Goal: Information Seeking & Learning: Check status

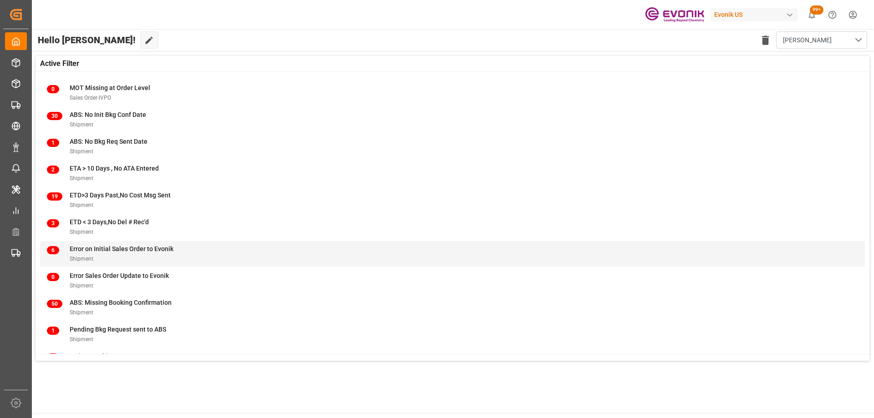
click at [135, 256] on div "Shipment" at bounding box center [122, 259] width 104 height 10
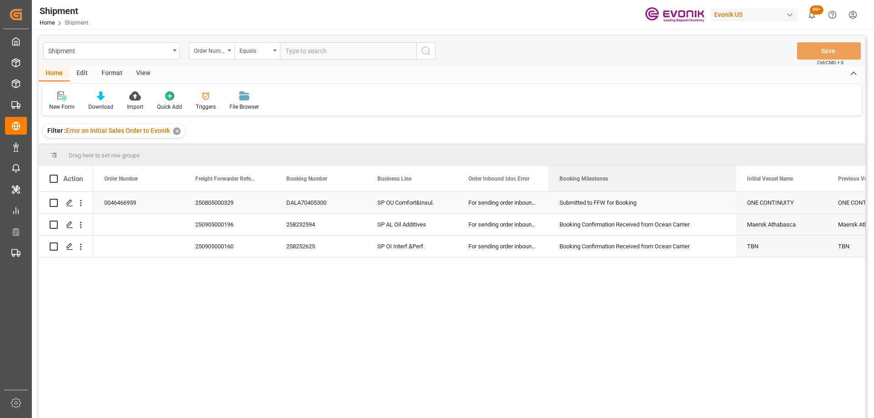
drag, startPoint x: 639, startPoint y: 177, endPoint x: 735, endPoint y: 194, distance: 98.0
click at [735, 194] on div "Action Order Number Freight Forwarder Reference Booking Number" at bounding box center [452, 295] width 827 height 258
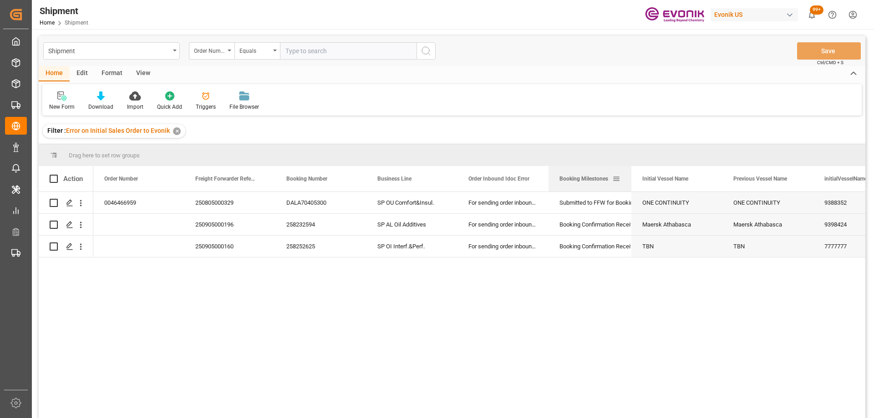
drag, startPoint x: 735, startPoint y: 181, endPoint x: 629, endPoint y: 177, distance: 106.2
click at [630, 177] on div at bounding box center [632, 178] width 4 height 25
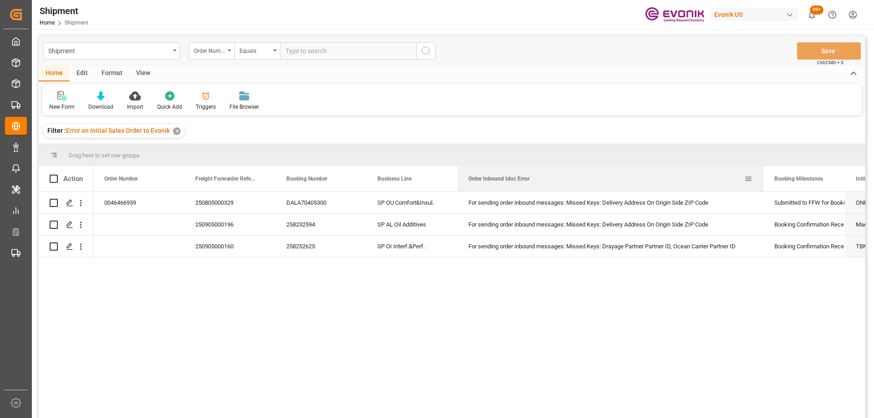
drag, startPoint x: 547, startPoint y: 174, endPoint x: 762, endPoint y: 176, distance: 214.9
click at [762, 176] on div at bounding box center [764, 178] width 4 height 25
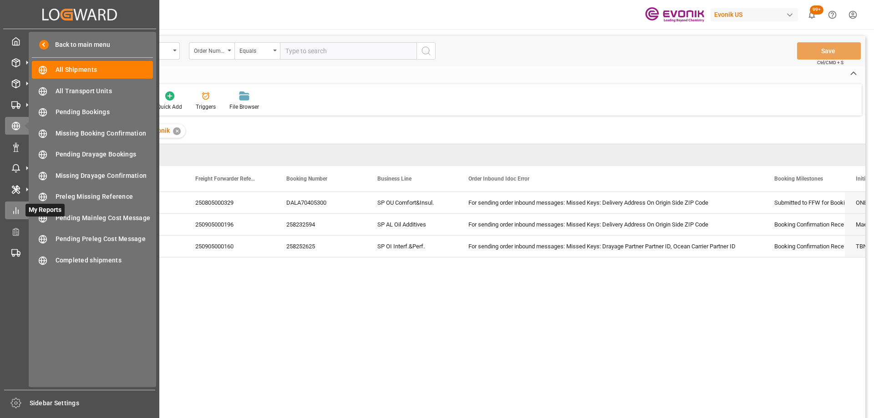
click at [17, 211] on icon at bounding box center [15, 210] width 9 height 9
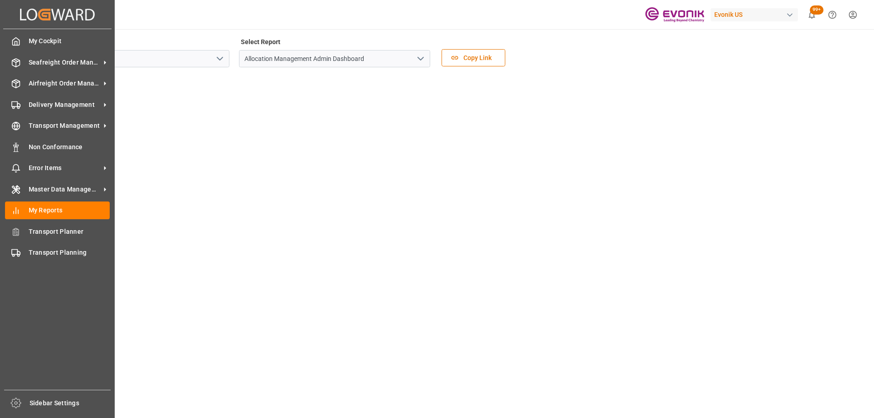
click at [6, 14] on div "Created by potrace 1.15, written by Peter Selinger 2001-2017 Created by potrace…" at bounding box center [57, 14] width 108 height 29
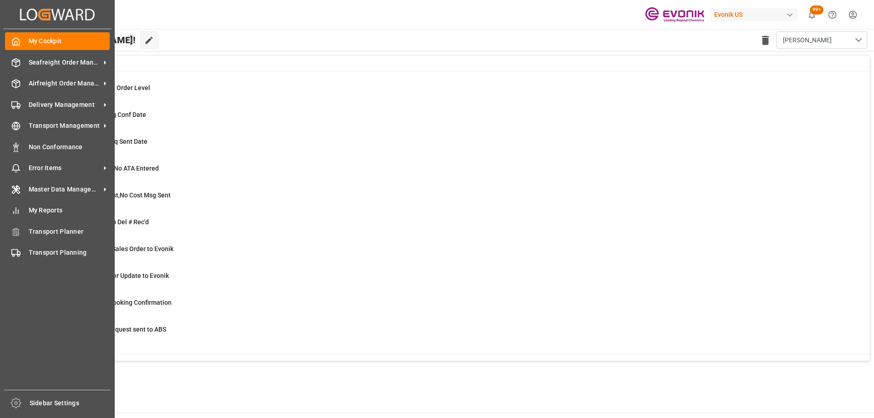
click at [216, 30] on div "Hello Mara-Lynn! Edit Cockpit Delete template MARA NEW" at bounding box center [452, 40] width 843 height 22
click at [64, 107] on span "Delivery Management" at bounding box center [65, 105] width 72 height 10
click at [49, 102] on span "Delivery Management" at bounding box center [65, 105] width 72 height 10
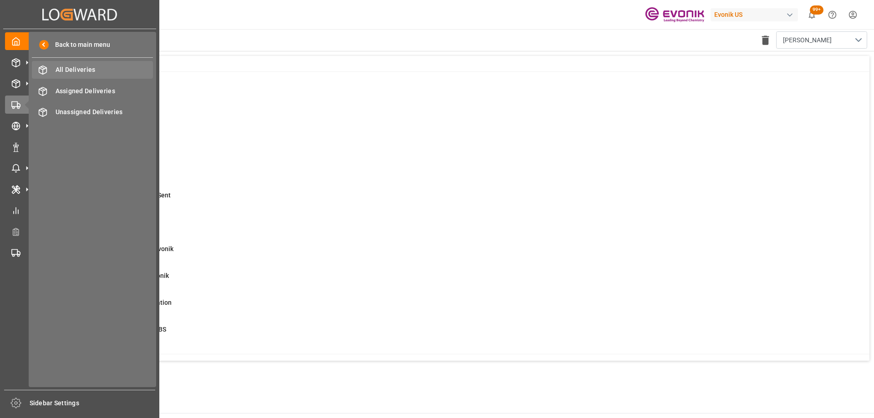
click at [81, 68] on span "All Deliveries" at bounding box center [105, 70] width 98 height 10
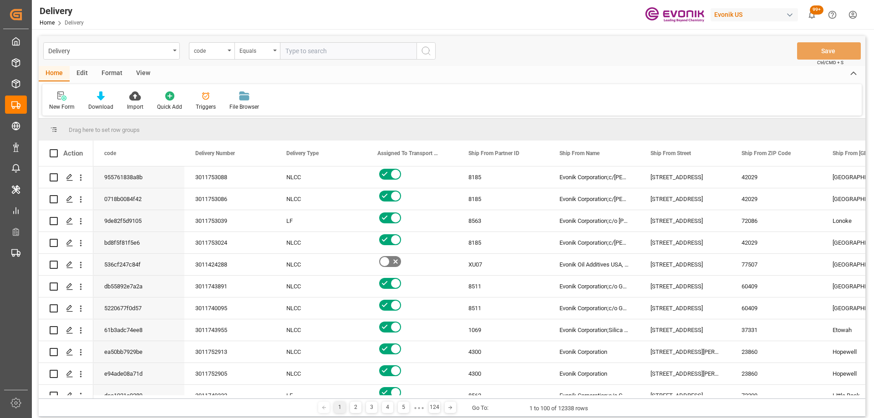
click at [143, 71] on div "View" at bounding box center [143, 73] width 28 height 15
click at [102, 98] on icon at bounding box center [103, 96] width 9 height 9
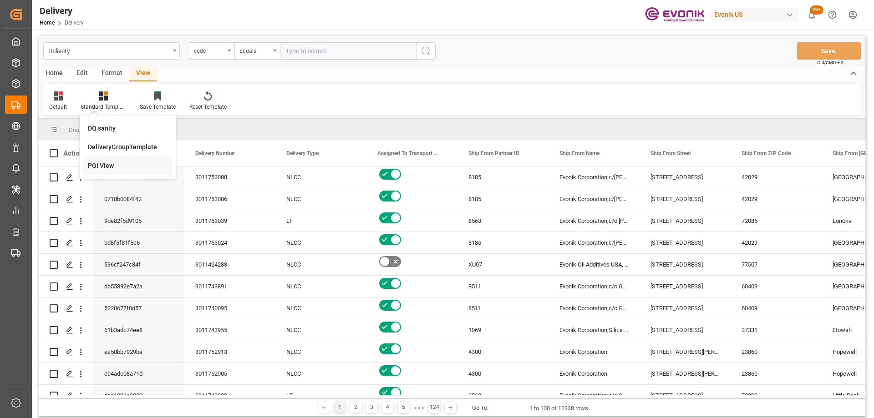
click at [93, 167] on div "PGI View" at bounding box center [128, 166] width 80 height 10
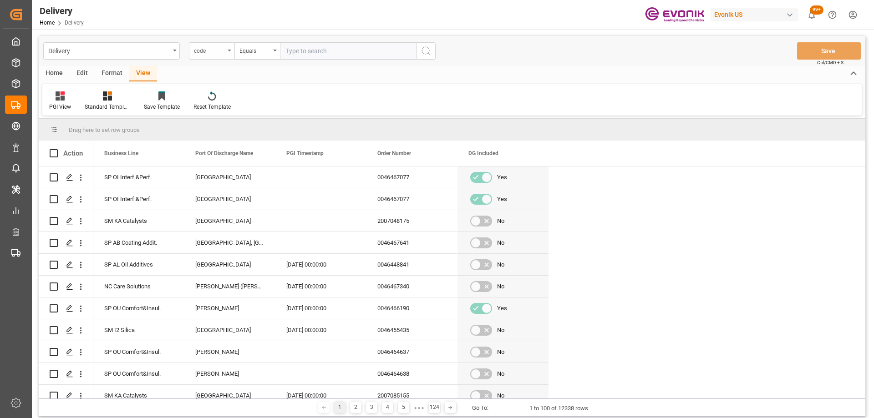
click at [221, 54] on div "code" at bounding box center [209, 50] width 31 height 10
type input "pgi"
click at [240, 89] on div "PGI Timestamp" at bounding box center [257, 92] width 136 height 19
click at [260, 51] on div "Equals" at bounding box center [255, 50] width 31 height 10
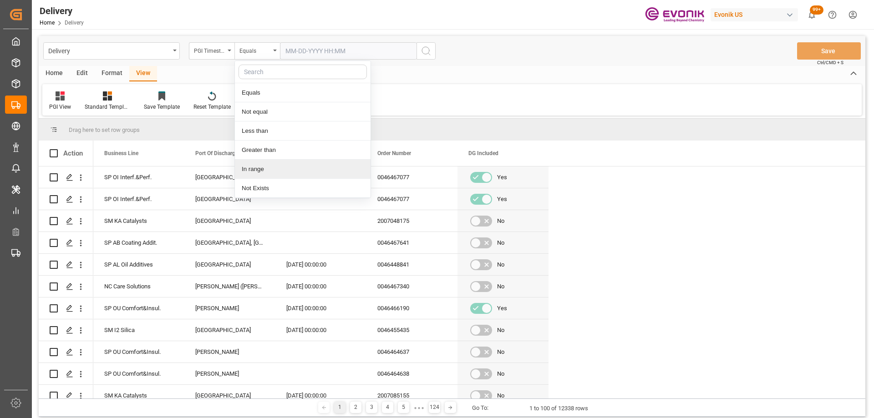
click at [269, 170] on div "In range" at bounding box center [303, 169] width 136 height 19
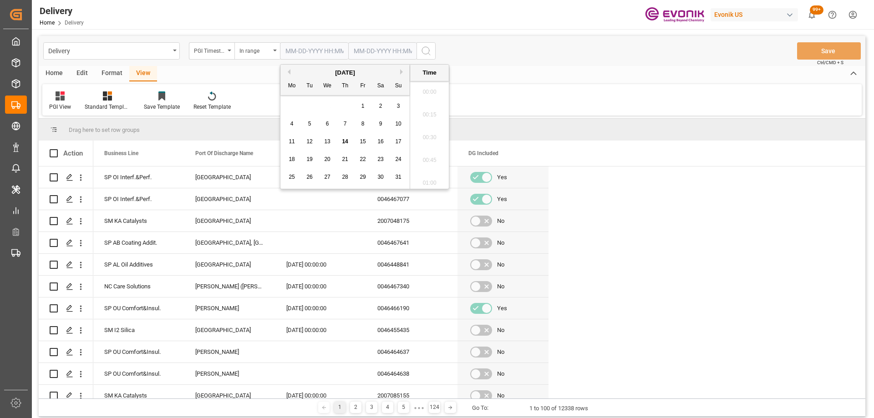
click at [322, 52] on input "text" at bounding box center [314, 50] width 68 height 17
click at [326, 139] on span "13" at bounding box center [327, 141] width 6 height 6
type input "08-13-2025 00:00"
click at [348, 48] on input "text" at bounding box center [314, 50] width 68 height 17
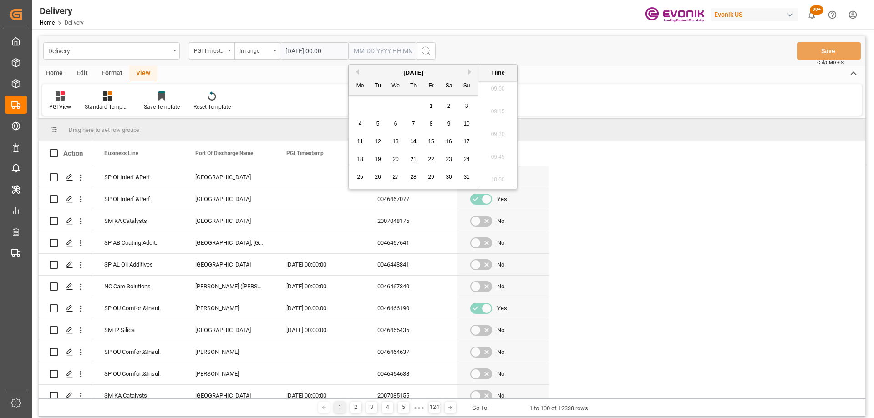
click at [413, 145] on div "14" at bounding box center [413, 142] width 11 height 11
type input "08-14-2025 00:00"
click at [492, 51] on div "Delivery PGI Timestamp In range 08-13-2025 00:00 08-14-2025 00:00 Save Ctrl/CMD…" at bounding box center [452, 51] width 827 height 30
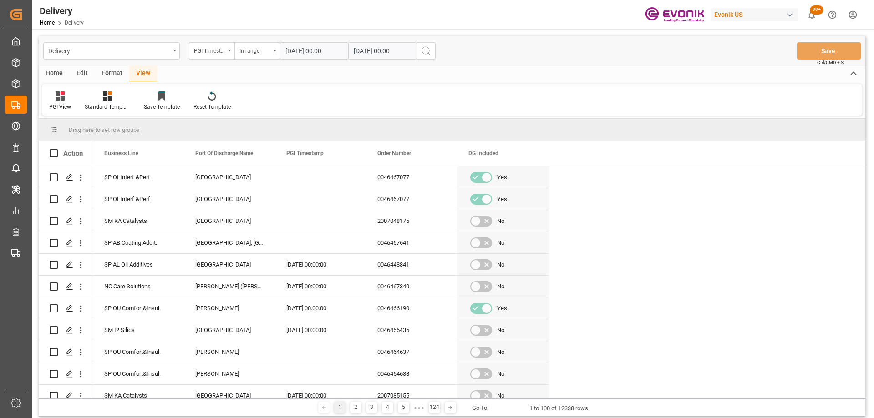
click at [426, 55] on icon "search button" at bounding box center [426, 51] width 11 height 11
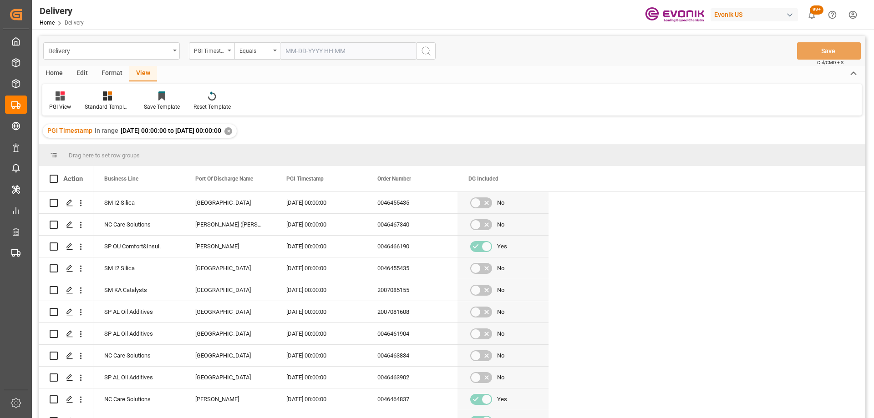
click at [61, 73] on div "Home" at bounding box center [54, 73] width 31 height 15
click at [101, 102] on div "Download" at bounding box center [101, 101] width 39 height 20
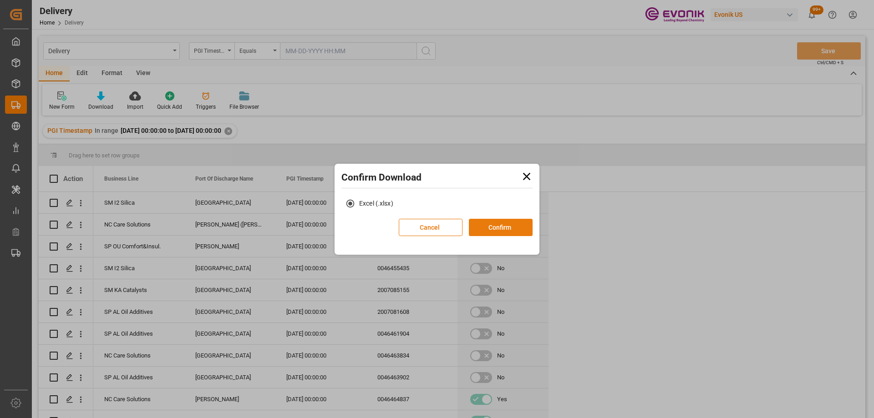
click at [497, 229] on button "Confirm" at bounding box center [501, 227] width 64 height 17
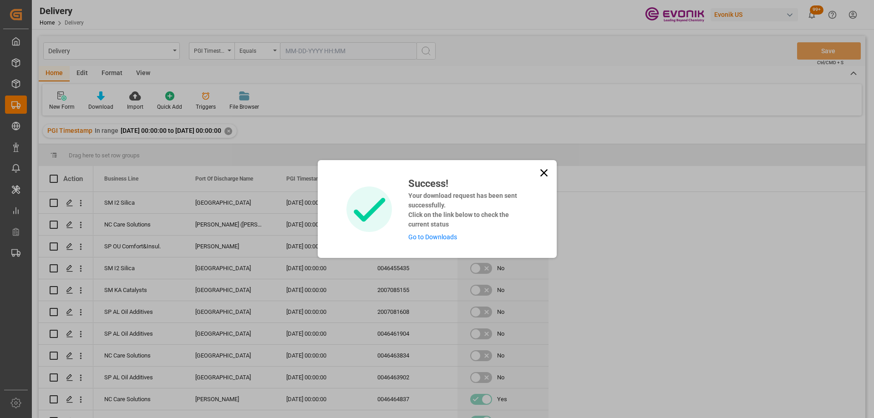
click at [430, 238] on link "Go to Downloads" at bounding box center [432, 237] width 49 height 7
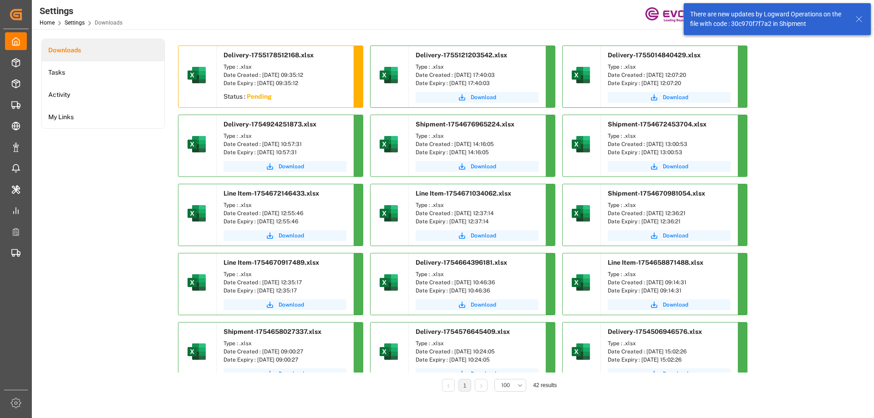
click at [863, 19] on icon at bounding box center [859, 19] width 11 height 11
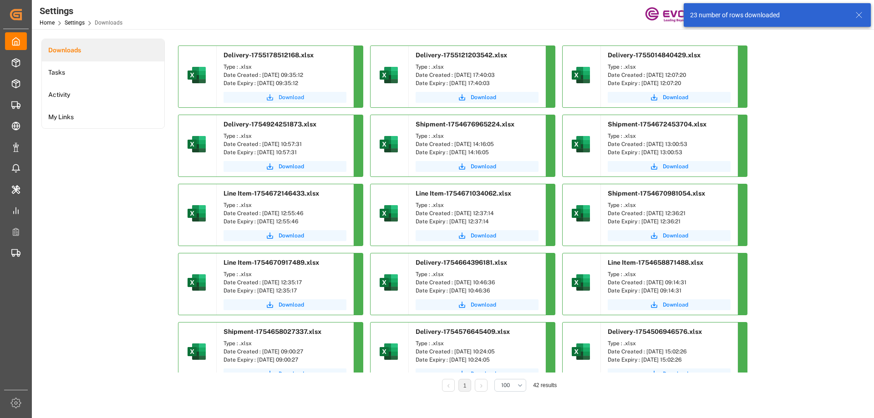
click at [298, 100] on span "Download" at bounding box center [291, 97] width 25 height 8
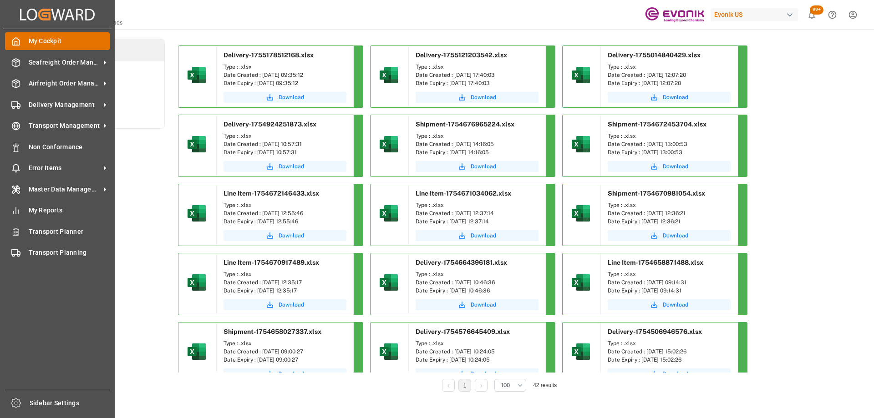
click at [11, 39] on icon at bounding box center [15, 41] width 9 height 9
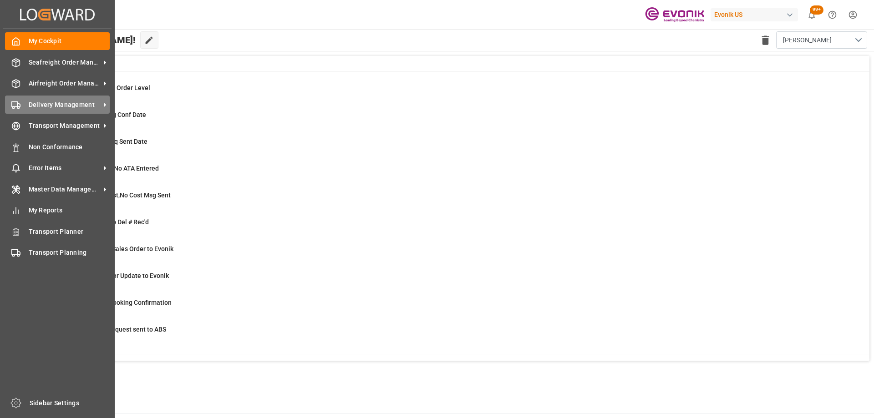
click at [41, 105] on span "Delivery Management" at bounding box center [65, 105] width 72 height 10
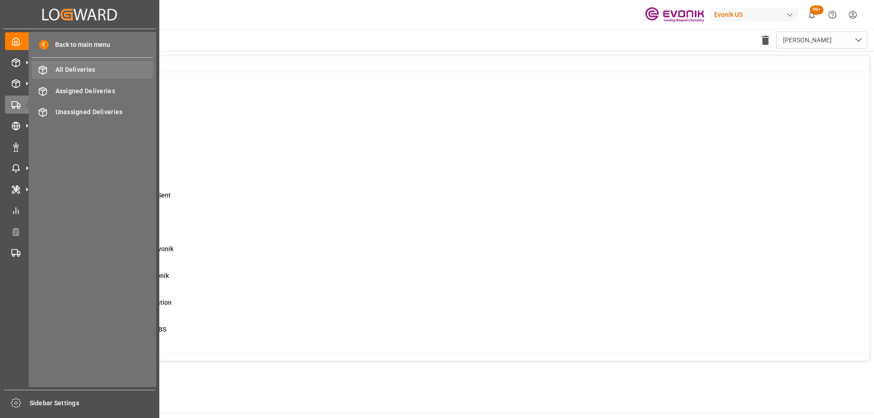
click at [112, 70] on span "All Deliveries" at bounding box center [105, 70] width 98 height 10
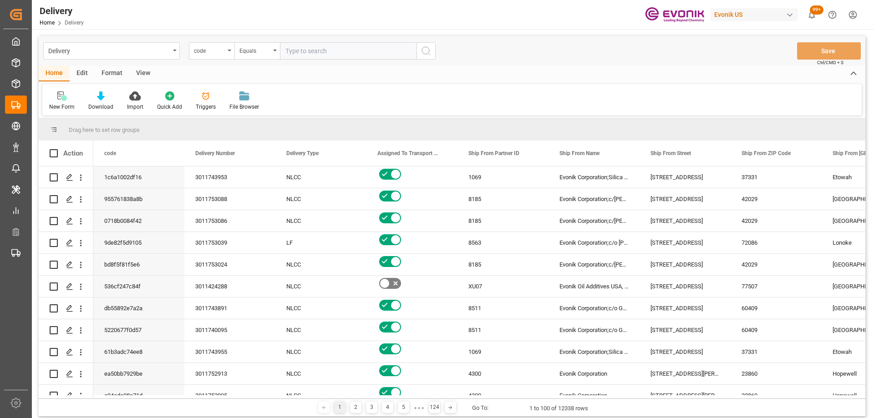
click at [142, 74] on div "View" at bounding box center [143, 73] width 28 height 15
click at [104, 96] on icon at bounding box center [103, 96] width 9 height 9
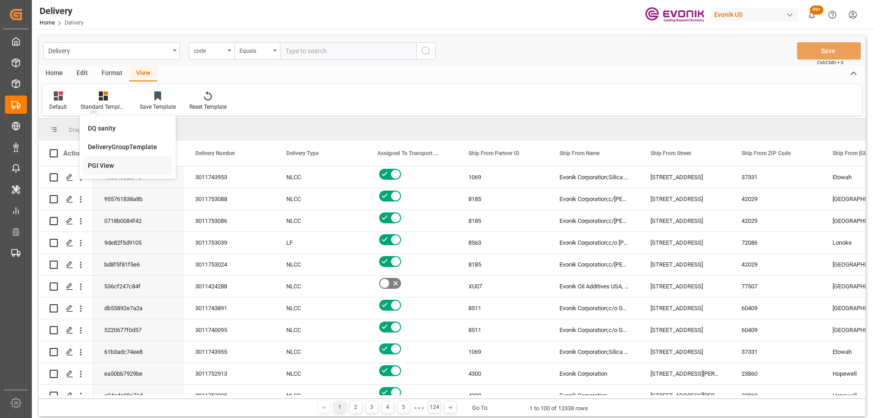
click at [104, 168] on div "PGI View" at bounding box center [128, 166] width 80 height 10
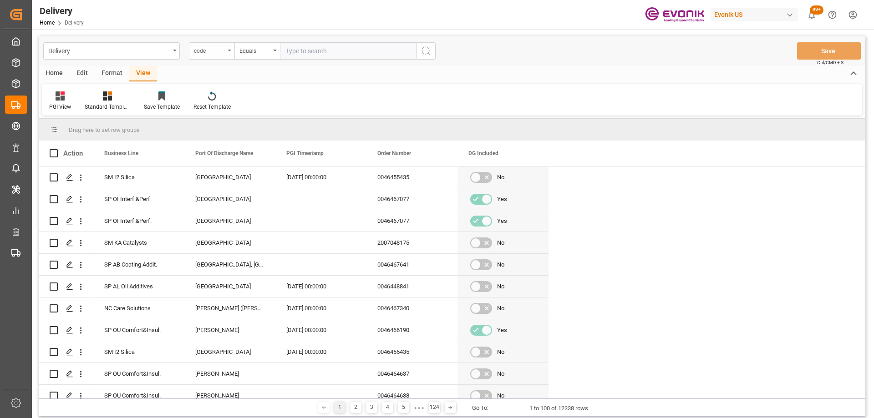
click at [224, 51] on div "code" at bounding box center [209, 50] width 31 height 10
type input "pgi"
click at [218, 91] on div "PGI Timestamp" at bounding box center [257, 92] width 136 height 19
click at [260, 50] on div "Equals" at bounding box center [255, 50] width 31 height 10
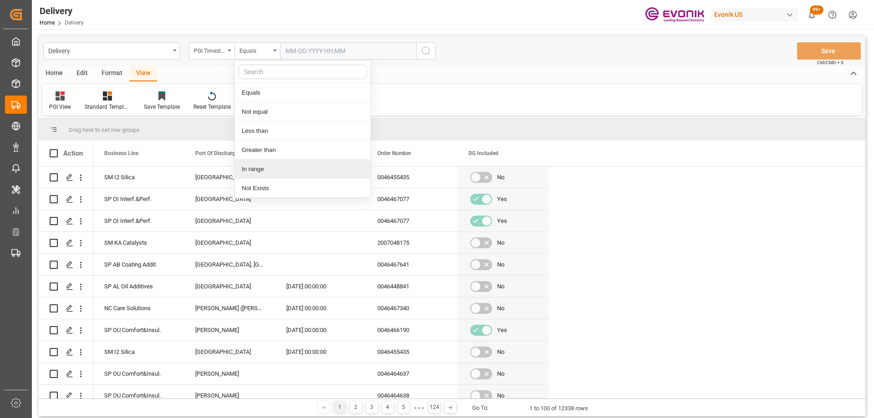
click at [254, 167] on div "In range" at bounding box center [303, 169] width 136 height 19
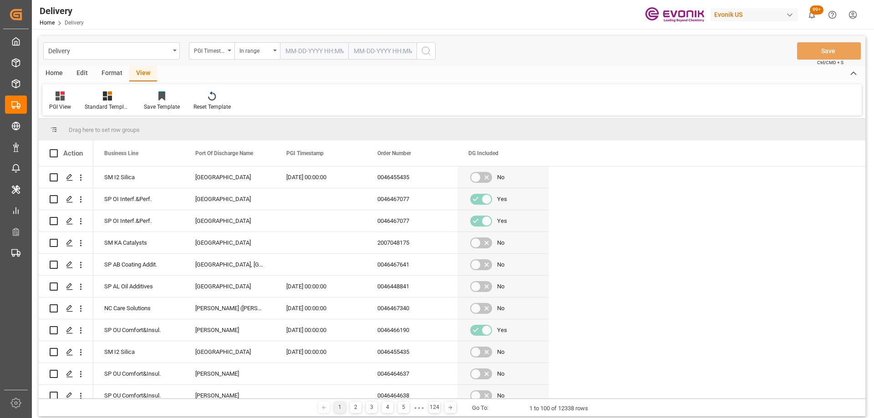
click at [309, 50] on input "text" at bounding box center [314, 50] width 68 height 17
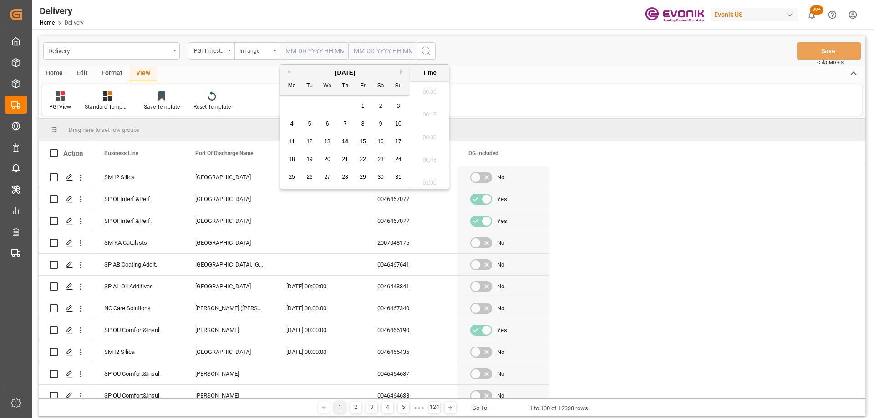
scroll to position [823, 0]
click at [326, 144] on span "13" at bounding box center [327, 141] width 6 height 6
type input "08-13-2025 00:00"
click at [348, 48] on input "text" at bounding box center [314, 50] width 68 height 17
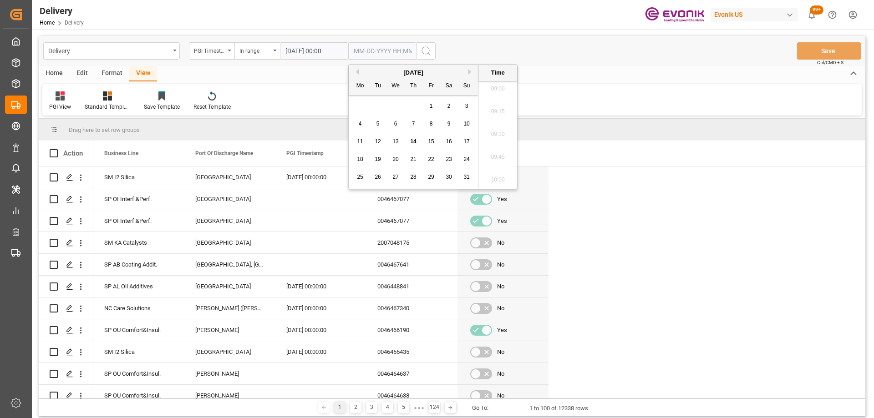
click at [412, 142] on span "14" at bounding box center [413, 141] width 6 height 6
type input "08-14-2025 00:00"
drag, startPoint x: 504, startPoint y: 36, endPoint x: 500, endPoint y: 33, distance: 5.2
click at [500, 33] on div "Delivery PGI Timestamp In range 08-13-2025 00:00 08-14-2025 00:00 Save Ctrl/CMD…" at bounding box center [452, 276] width 841 height 495
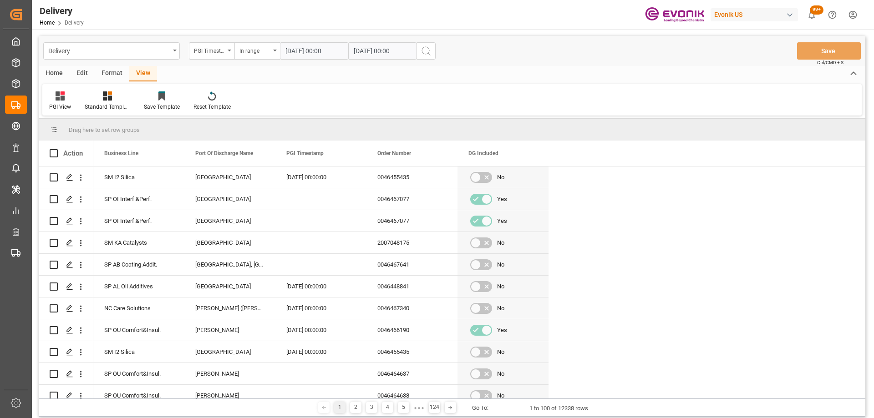
click at [429, 49] on circle "search button" at bounding box center [425, 50] width 7 height 7
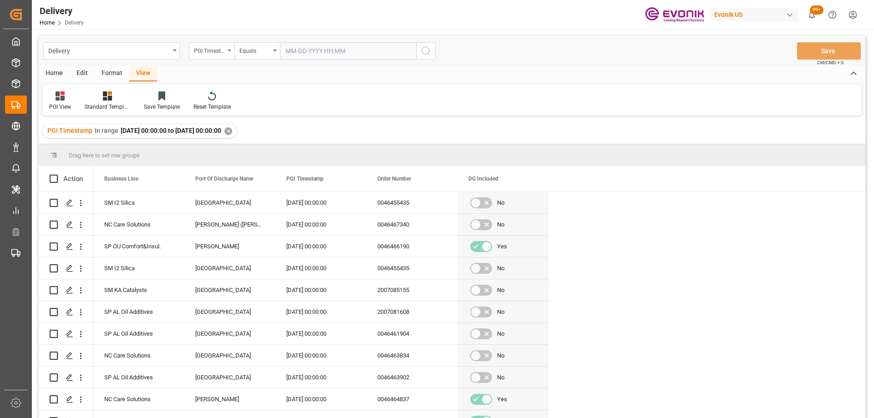
click at [109, 72] on div "Format" at bounding box center [112, 73] width 35 height 15
click at [51, 70] on div "Home" at bounding box center [54, 73] width 31 height 15
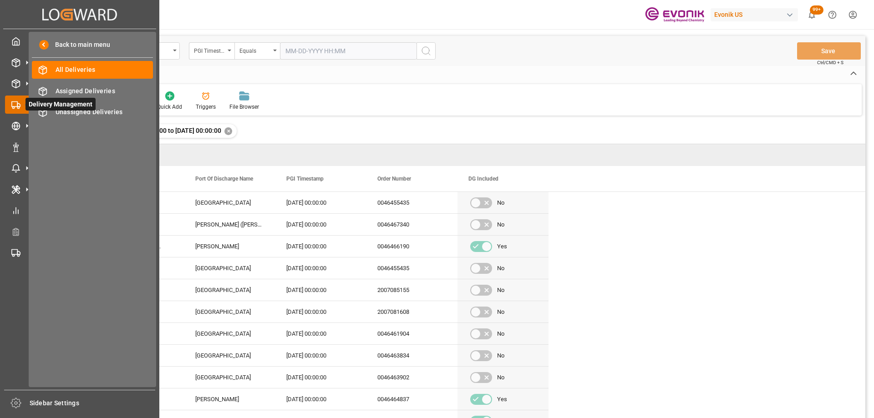
click at [13, 108] on icon at bounding box center [15, 105] width 9 height 9
click at [70, 68] on span "All Deliveries" at bounding box center [105, 70] width 98 height 10
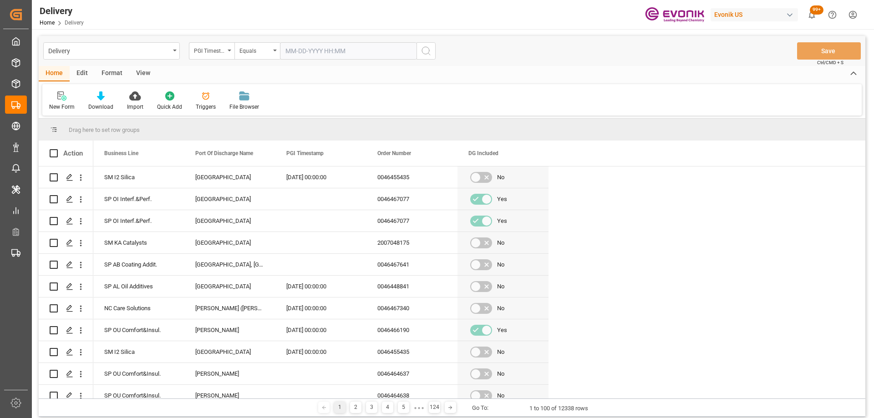
click at [138, 74] on div "View" at bounding box center [143, 73] width 28 height 15
click at [112, 97] on div at bounding box center [108, 96] width 46 height 10
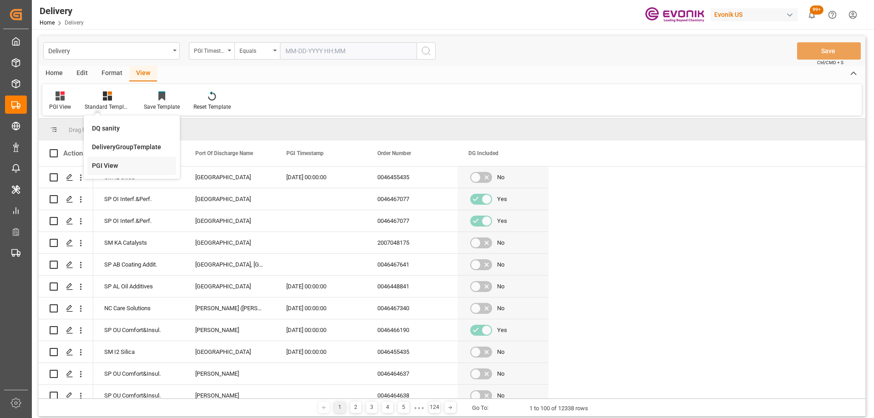
click at [113, 162] on div "PGI View" at bounding box center [132, 166] width 80 height 10
click at [101, 97] on div at bounding box center [108, 96] width 46 height 10
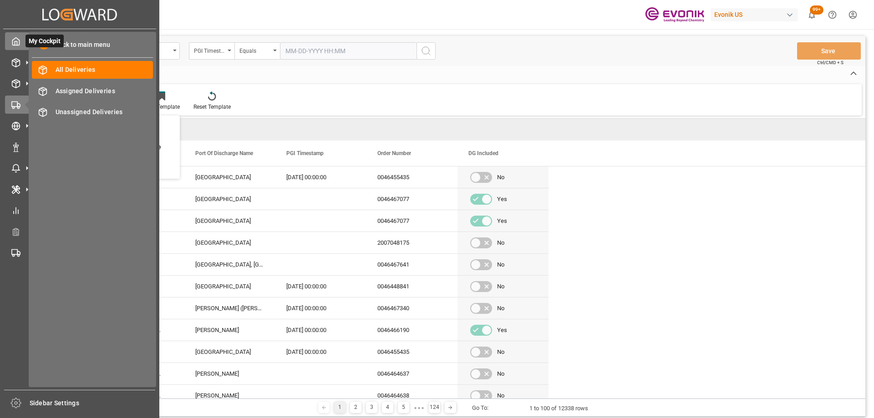
click at [11, 42] on div at bounding box center [12, 41] width 15 height 10
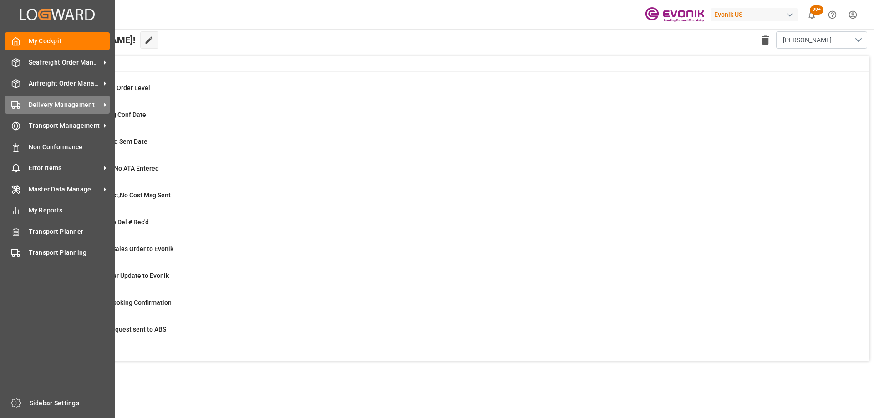
click at [30, 108] on span "Delivery Management" at bounding box center [65, 105] width 72 height 10
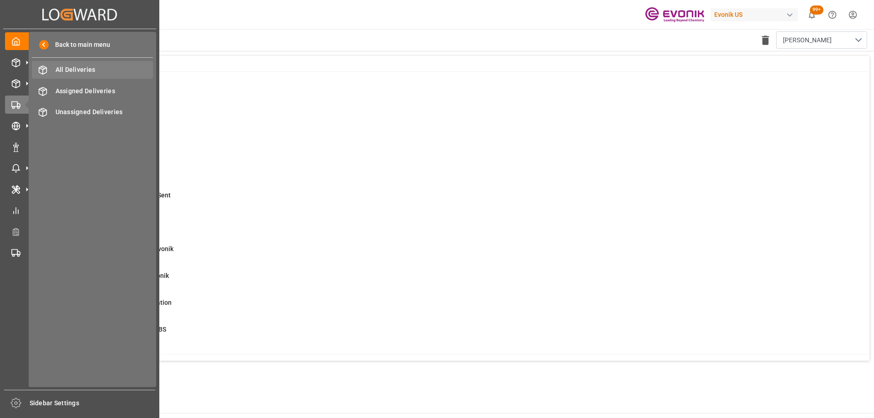
click at [86, 68] on span "All Deliveries" at bounding box center [105, 70] width 98 height 10
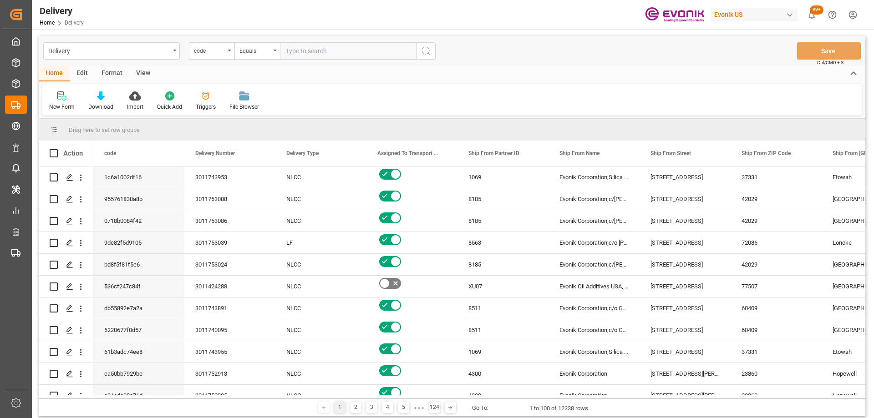
click at [139, 75] on div "View" at bounding box center [143, 73] width 28 height 15
click at [103, 101] on div "Standard Templates" at bounding box center [103, 101] width 59 height 20
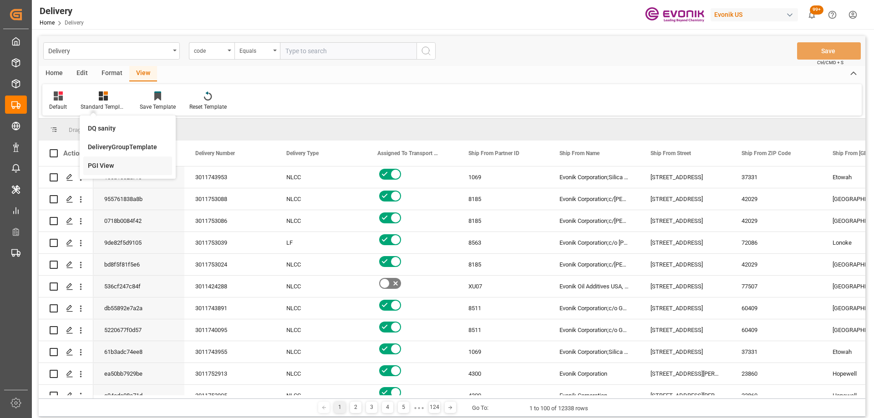
click at [112, 166] on div "PGI View" at bounding box center [128, 166] width 80 height 10
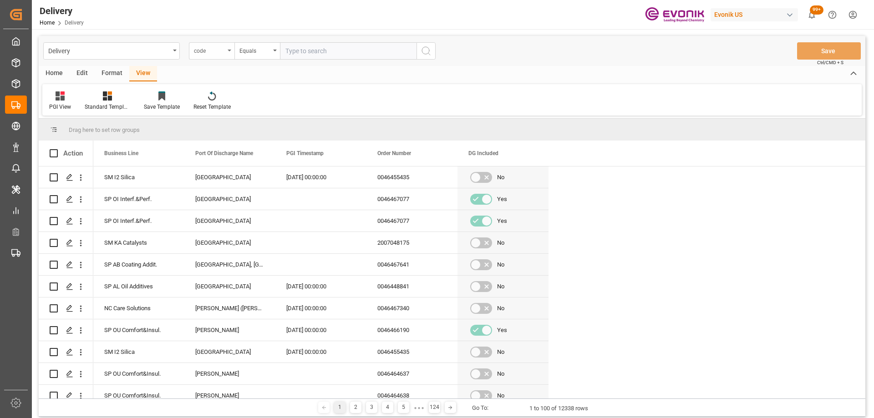
click at [222, 51] on div "code" at bounding box center [209, 50] width 31 height 10
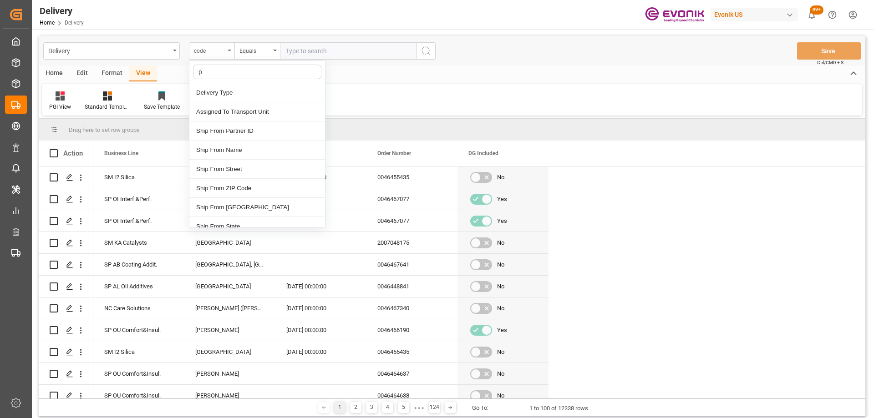
type input "pg"
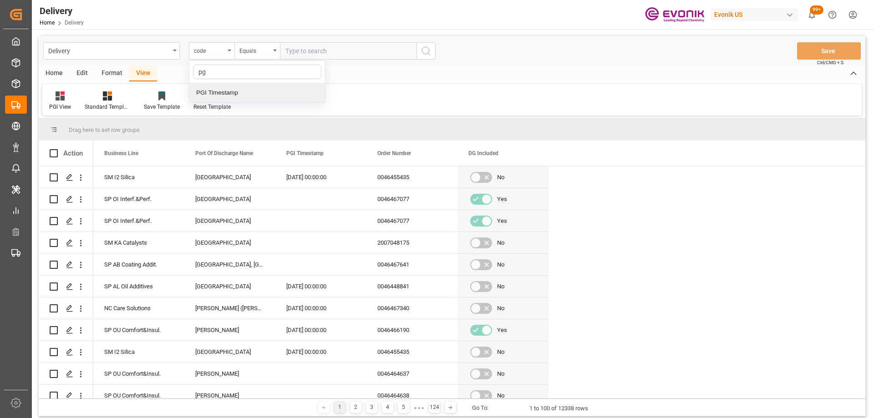
click at [222, 90] on div "PGI Timestamp" at bounding box center [257, 92] width 136 height 19
click at [270, 51] on div "Equals" at bounding box center [255, 50] width 31 height 10
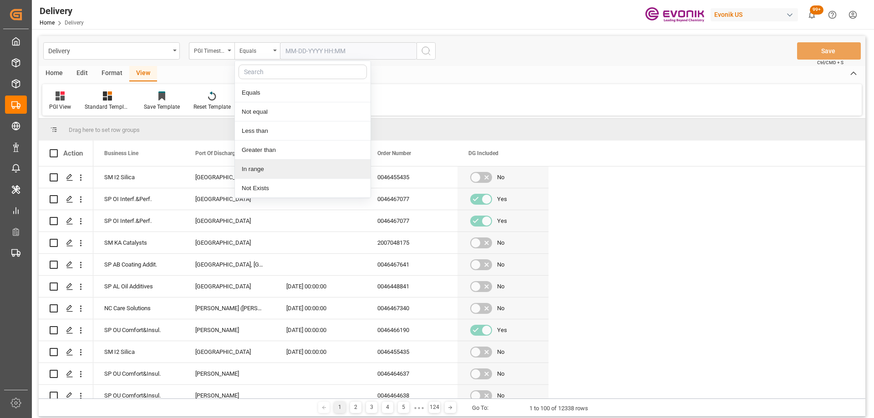
click at [255, 170] on div "In range" at bounding box center [303, 169] width 136 height 19
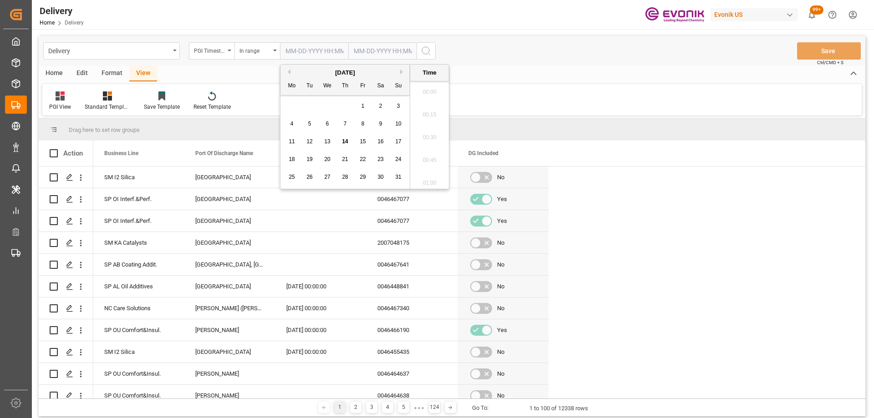
click at [331, 50] on input "text" at bounding box center [314, 50] width 68 height 17
click at [326, 143] on span "13" at bounding box center [327, 141] width 6 height 6
type input "08-13-2025 00:00"
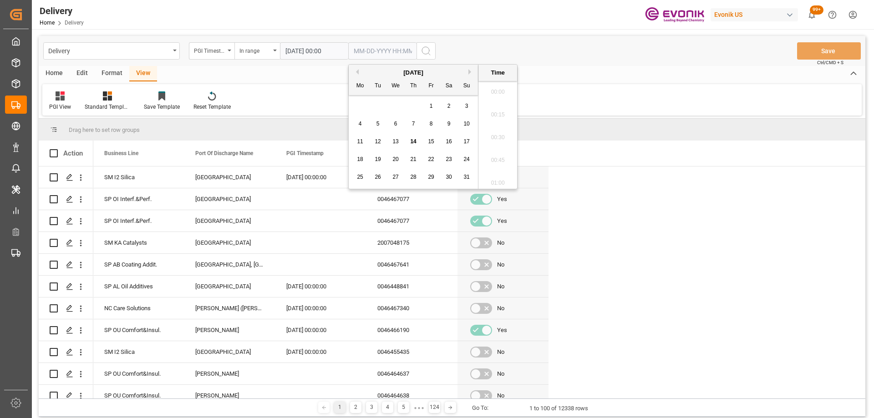
click at [375, 49] on input "text" at bounding box center [382, 50] width 68 height 17
click at [414, 143] on span "14" at bounding box center [413, 141] width 6 height 6
type input "08-14-2025 00:00"
click at [480, 53] on div "Delivery PGI Timestamp In range 08-13-2025 00:00 08-14-2025 00:00 Save Ctrl/CMD…" at bounding box center [452, 51] width 827 height 30
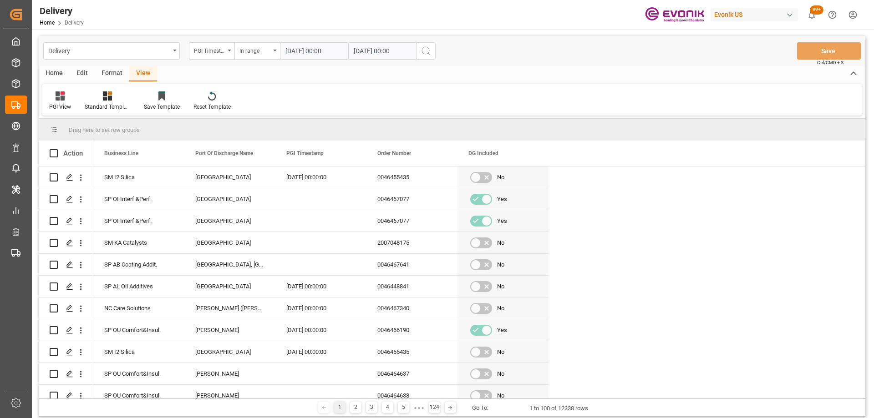
click at [432, 49] on button "search button" at bounding box center [426, 50] width 19 height 17
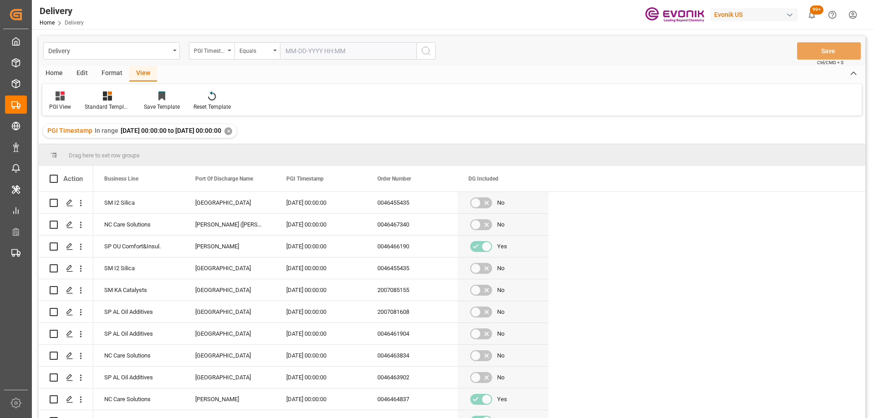
click at [58, 67] on div "Home" at bounding box center [54, 73] width 31 height 15
click at [101, 106] on div "Download" at bounding box center [100, 107] width 25 height 8
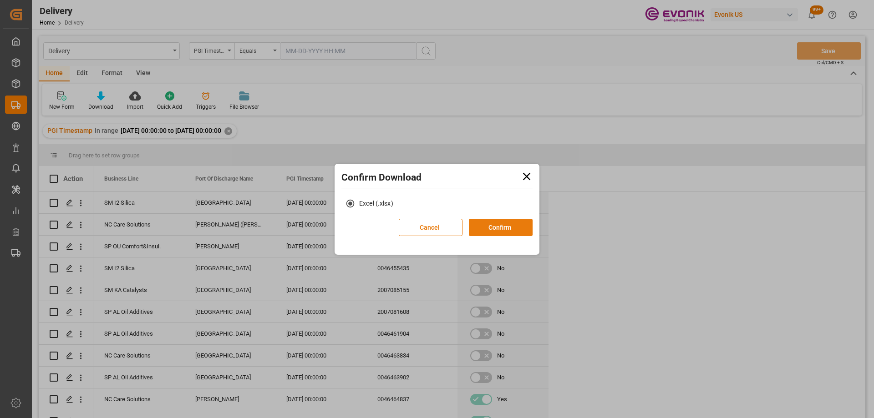
click at [499, 229] on button "Confirm" at bounding box center [501, 227] width 64 height 17
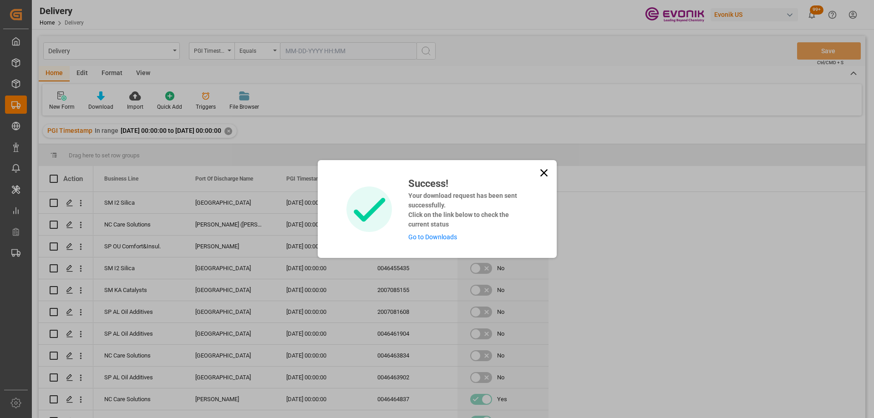
click at [541, 174] on icon at bounding box center [544, 173] width 13 height 13
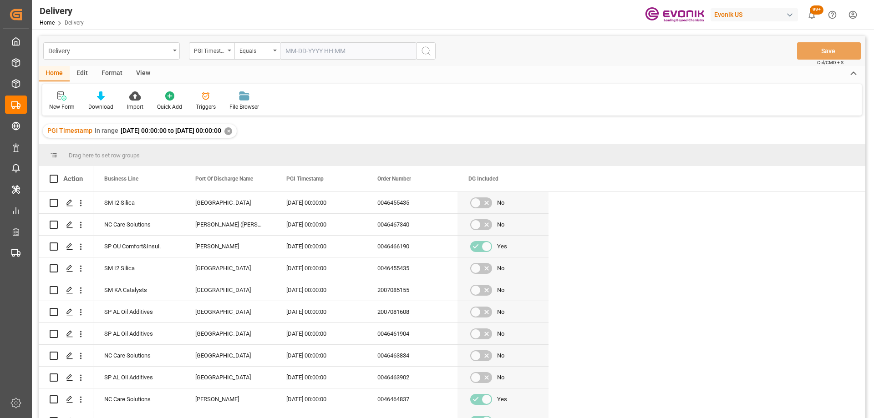
click at [816, 11] on span "99+" at bounding box center [817, 9] width 14 height 9
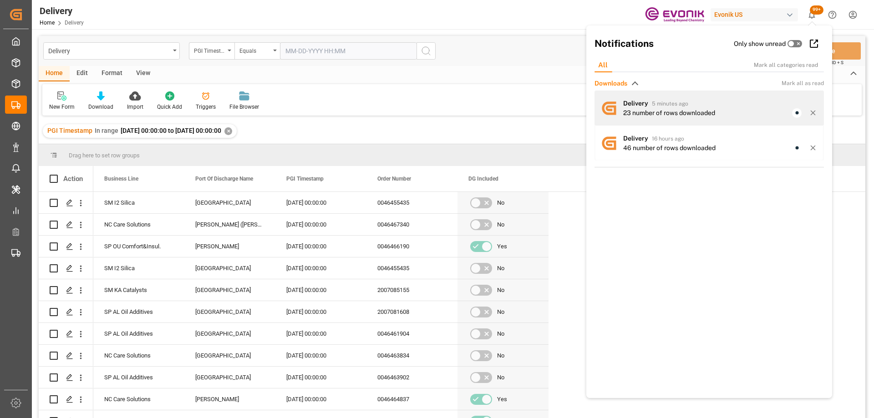
click at [651, 112] on div "23 number of rows downloaded" at bounding box center [669, 113] width 92 height 10
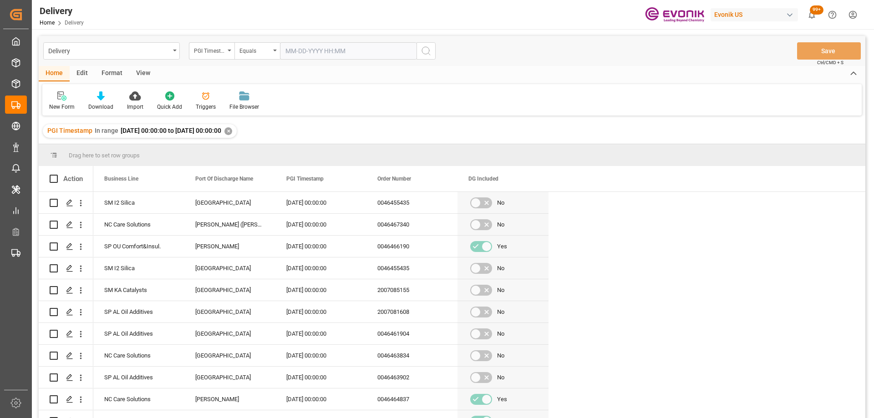
click at [816, 10] on span "99+" at bounding box center [817, 9] width 14 height 9
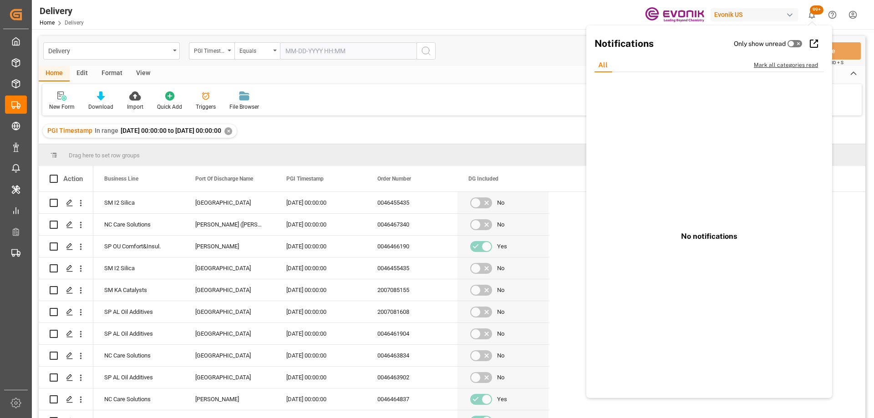
click at [779, 68] on div "Mark all categories read" at bounding box center [791, 65] width 74 height 8
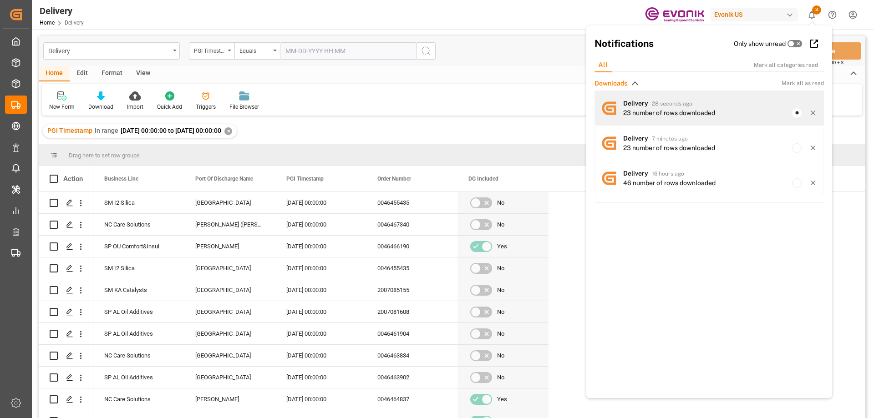
click at [632, 111] on div "23 number of rows downloaded" at bounding box center [669, 113] width 92 height 10
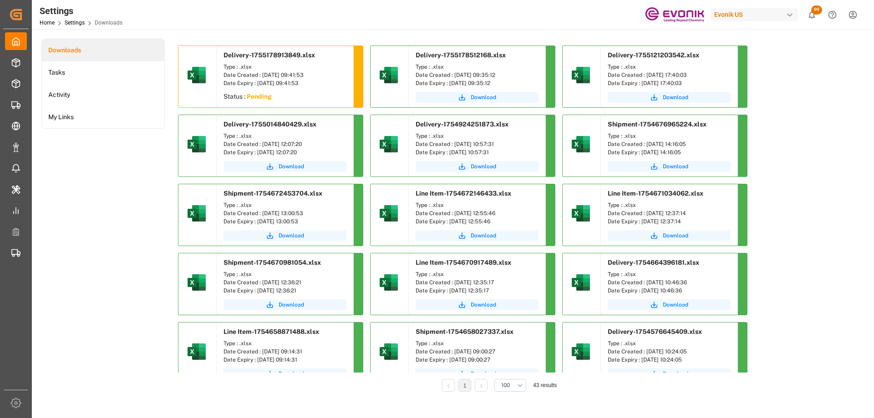
click at [815, 20] on button "99" at bounding box center [812, 15] width 20 height 20
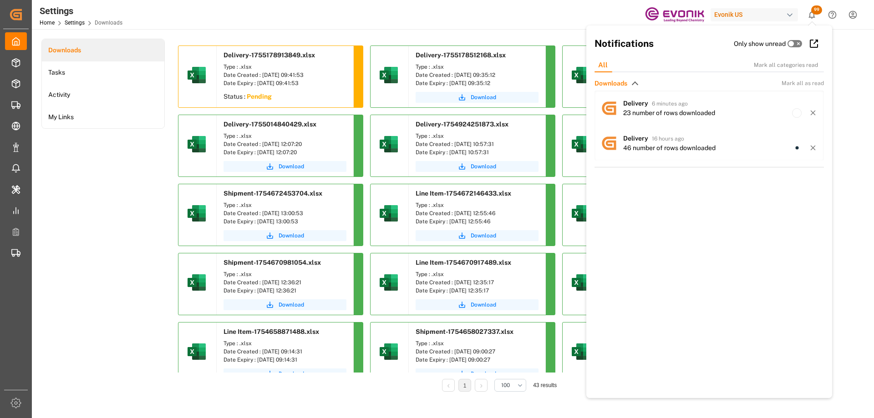
click at [117, 178] on div "Downloads Tasks Activity My Links" at bounding box center [102, 222] width 123 height 366
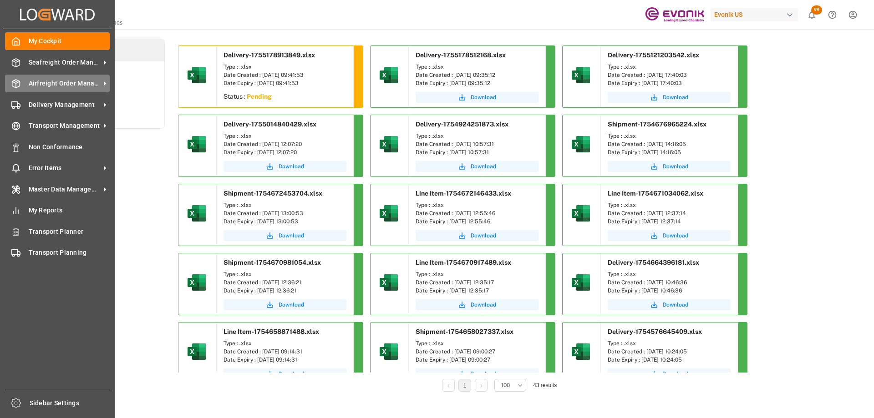
click at [56, 77] on div "Airfreight Order Management Airfreight Order Management" at bounding box center [57, 84] width 105 height 18
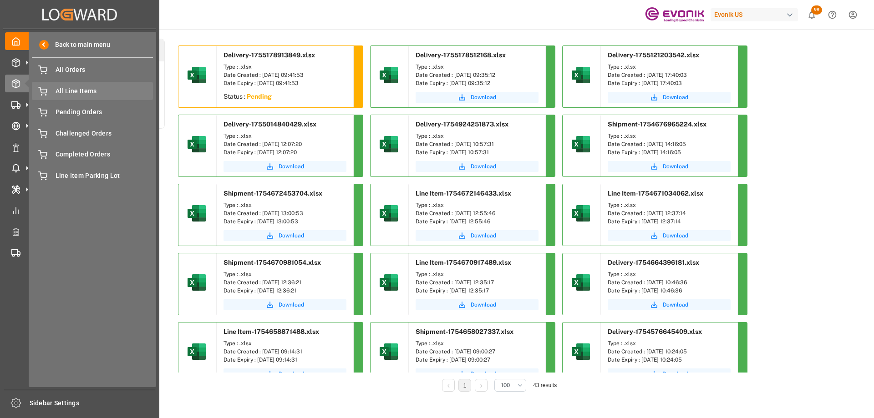
click at [80, 95] on span "All Line Items" at bounding box center [105, 92] width 98 height 10
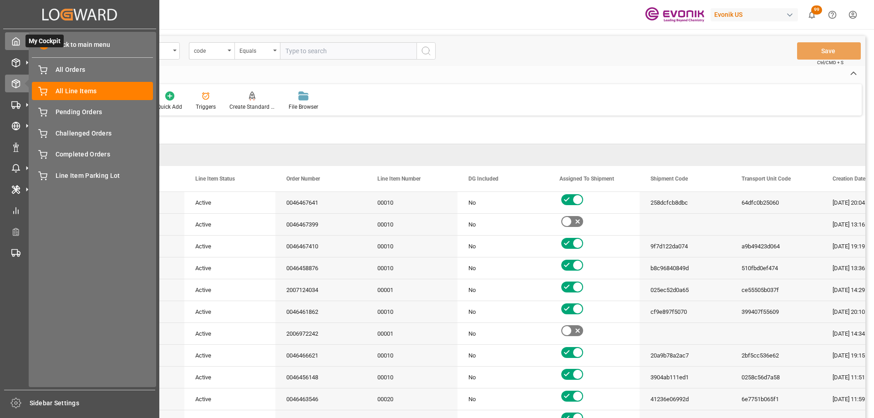
click at [20, 42] on div "My Cockpit My Cockpit" at bounding box center [79, 41] width 149 height 18
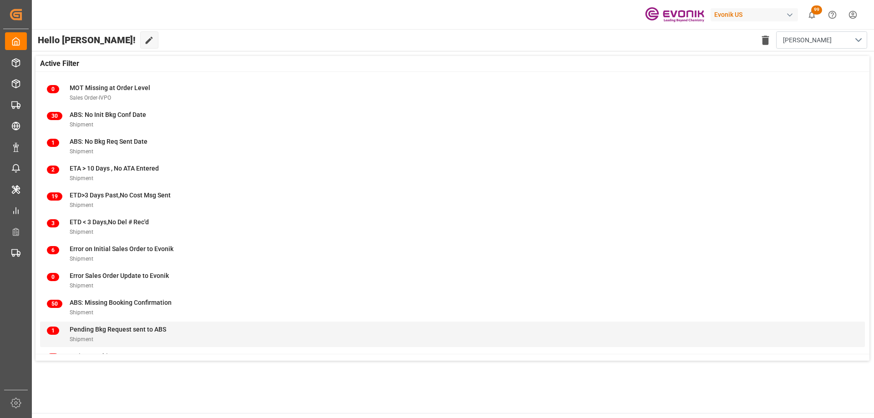
scroll to position [90, 0]
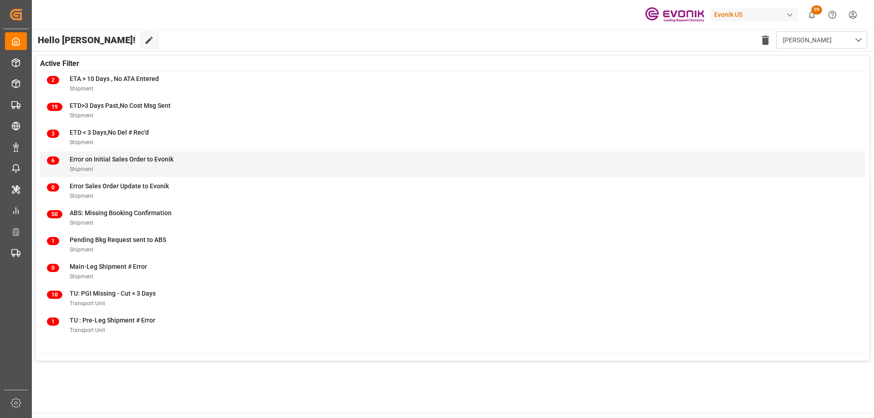
click at [126, 166] on div "Shipment" at bounding box center [122, 169] width 104 height 10
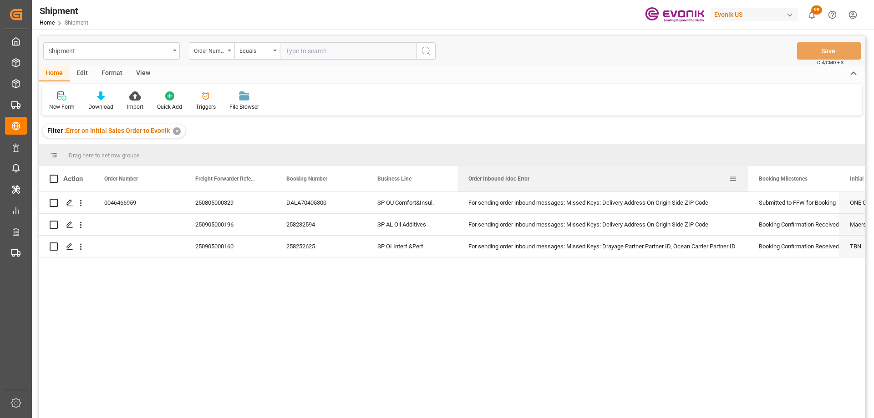
drag, startPoint x: 548, startPoint y: 172, endPoint x: 747, endPoint y: 169, distance: 199.5
click at [747, 169] on div at bounding box center [748, 178] width 4 height 25
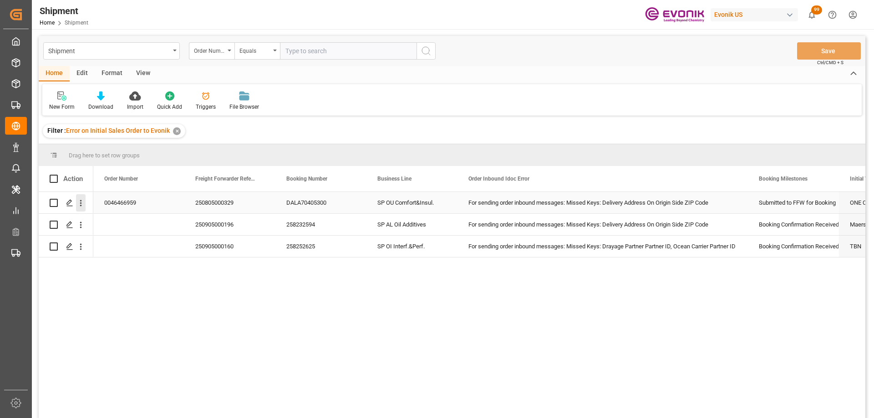
click at [81, 200] on icon "open menu" at bounding box center [81, 204] width 10 height 10
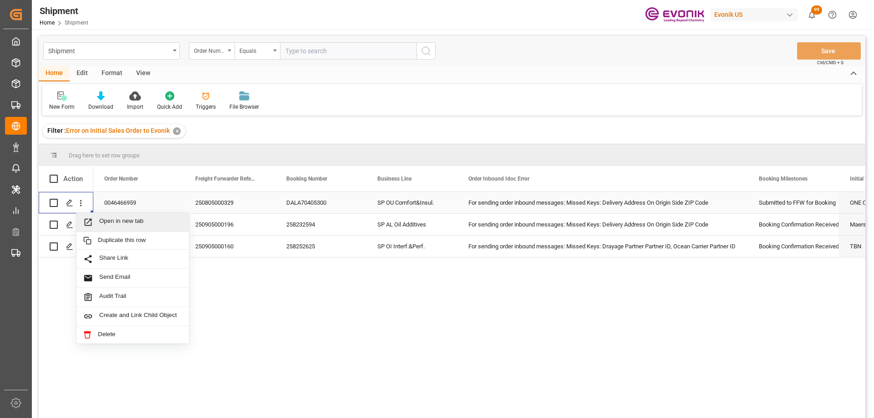
click at [97, 219] on span "Press SPACE to select this row." at bounding box center [91, 223] width 16 height 10
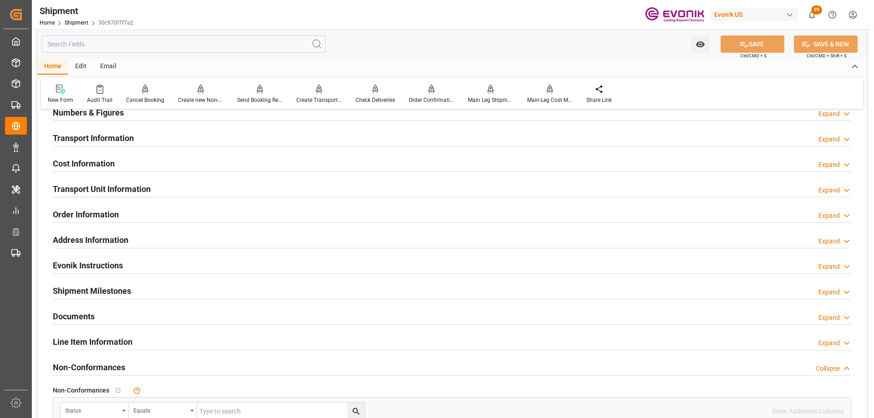
scroll to position [455, 0]
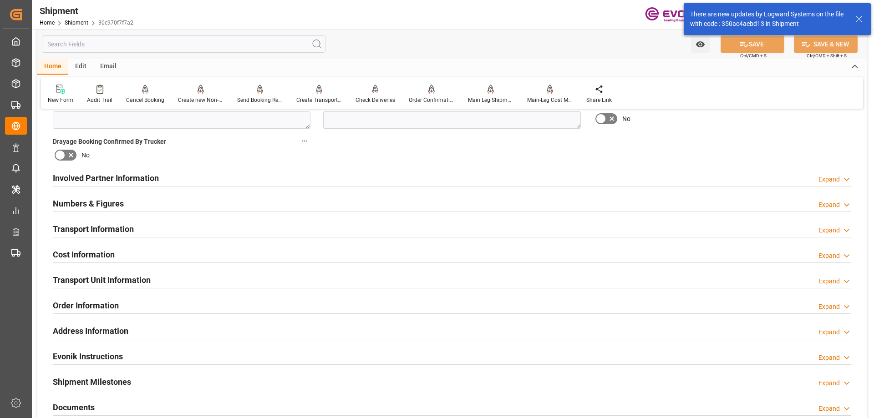
click at [143, 230] on div "Transport Information Expand" at bounding box center [452, 228] width 799 height 17
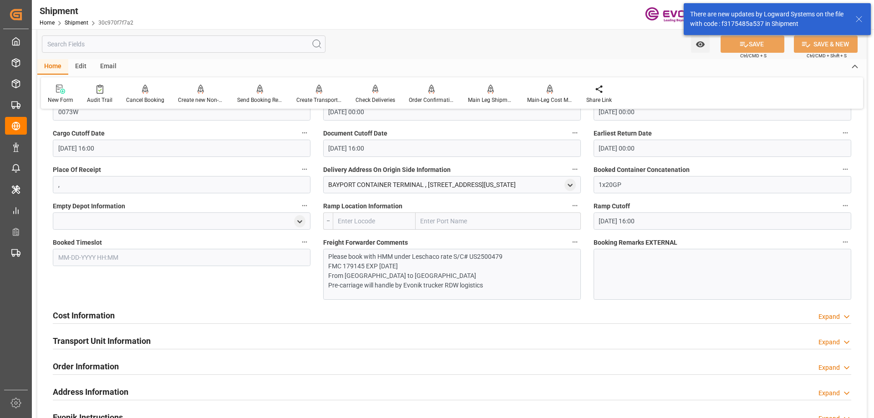
scroll to position [592, 0]
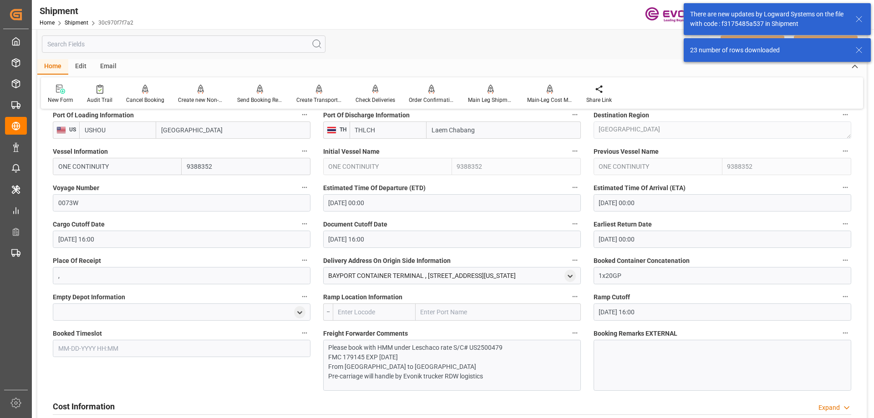
click at [576, 277] on div "BAYPORT CONTAINER TERMINAL , [STREET_ADDRESS][US_STATE]" at bounding box center [452, 275] width 258 height 17
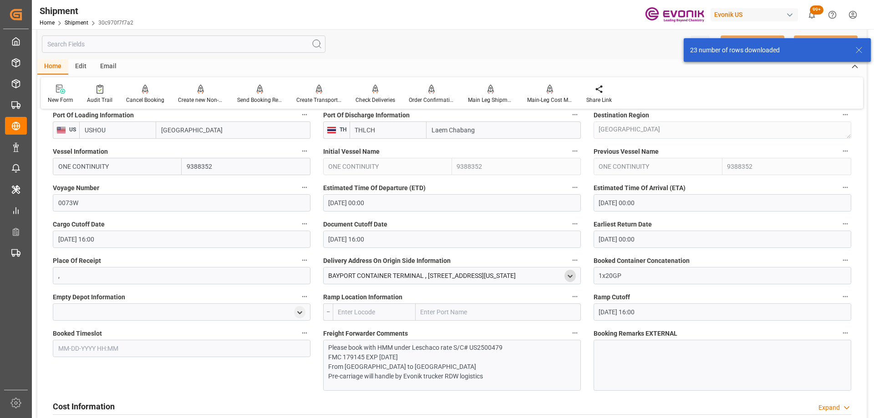
click at [571, 276] on polyline "open menu" at bounding box center [570, 276] width 4 height 2
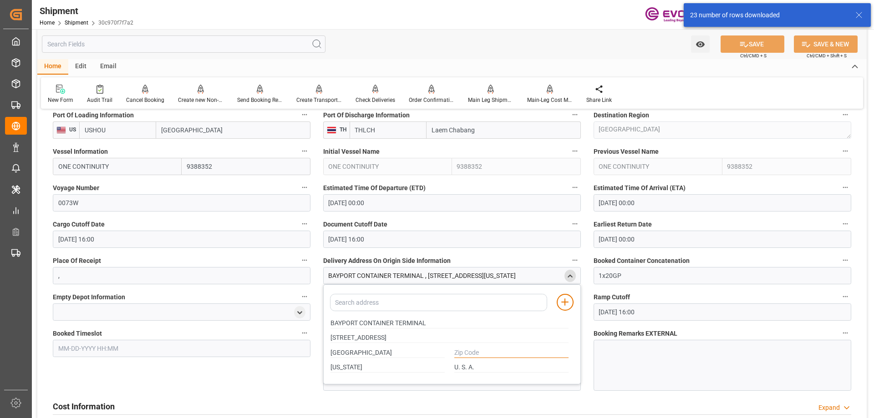
click at [481, 350] on input "text" at bounding box center [511, 353] width 114 height 10
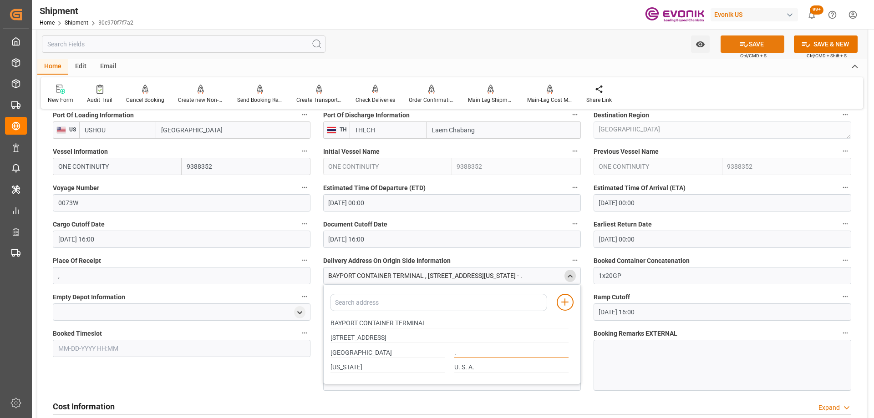
type input "."
click at [746, 47] on icon at bounding box center [744, 45] width 10 height 10
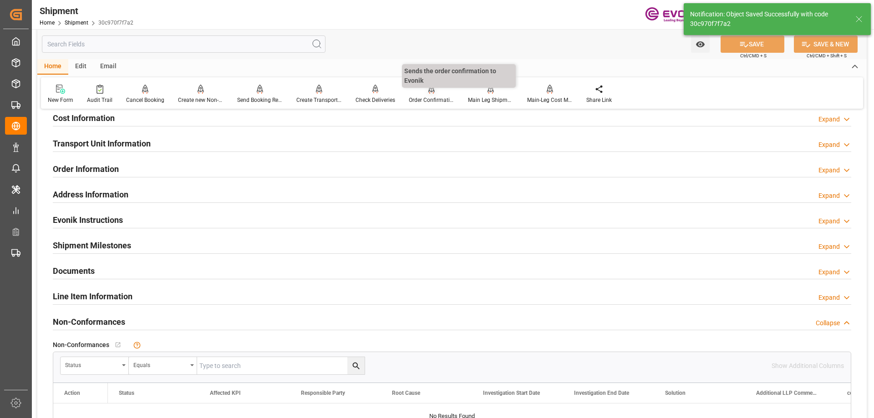
click at [437, 95] on div "Order Confirmation" at bounding box center [431, 94] width 59 height 20
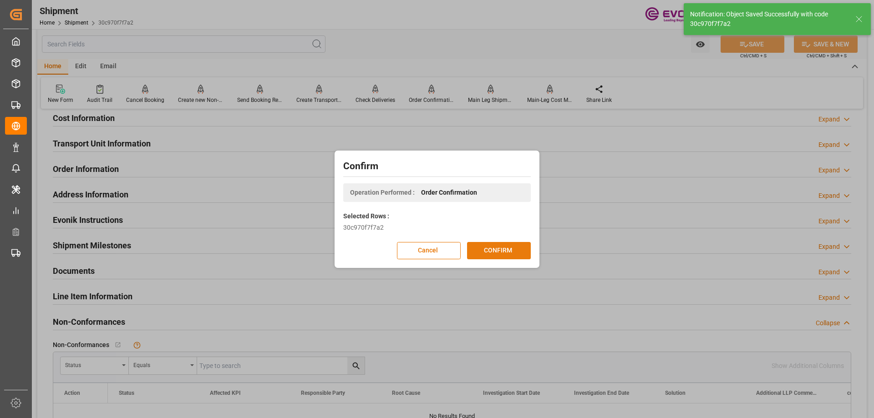
click at [495, 249] on button "CONFIRM" at bounding box center [499, 250] width 64 height 17
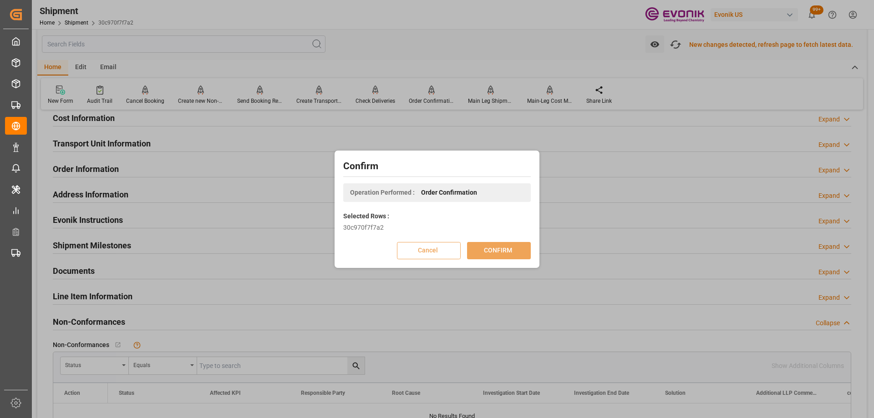
scroll to position [99, 0]
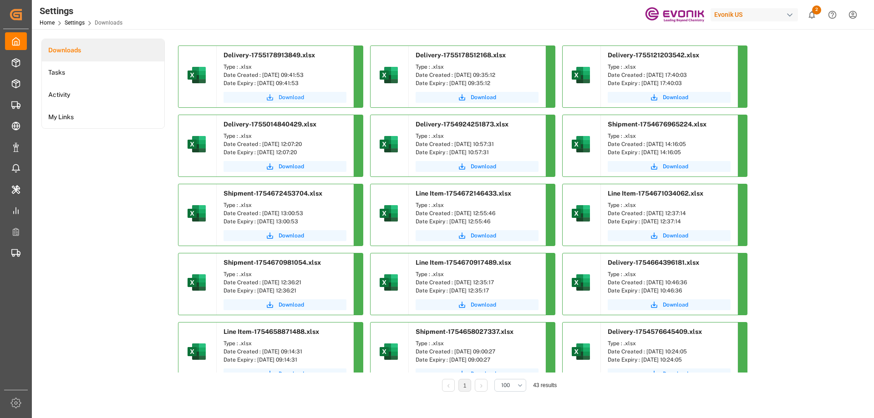
click at [299, 95] on span "Download" at bounding box center [291, 97] width 25 height 8
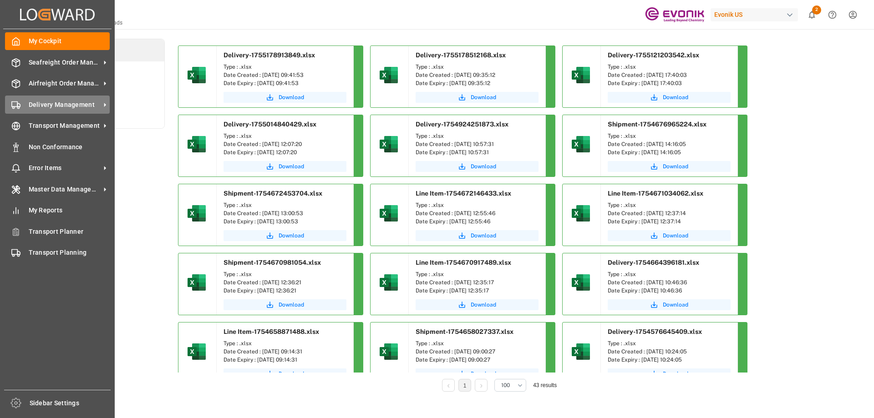
click at [56, 108] on span "Delivery Management" at bounding box center [65, 105] width 72 height 10
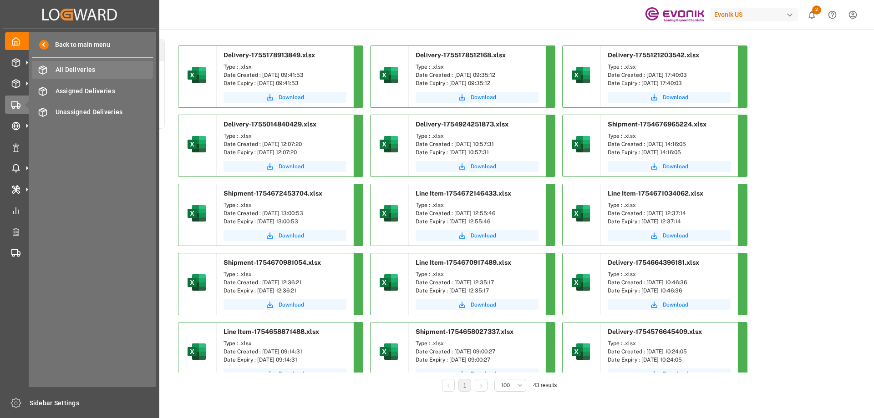
click at [71, 66] on span "All Deliveries" at bounding box center [105, 70] width 98 height 10
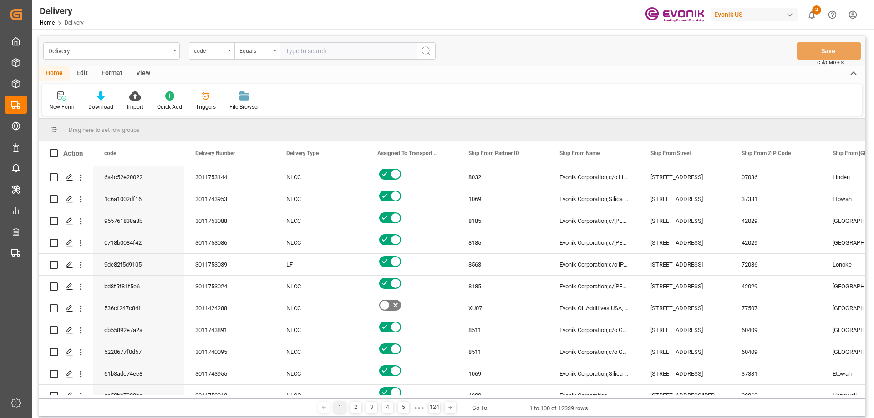
click at [144, 72] on div "View" at bounding box center [143, 73] width 28 height 15
click at [101, 103] on div "Standard Templates" at bounding box center [104, 107] width 46 height 8
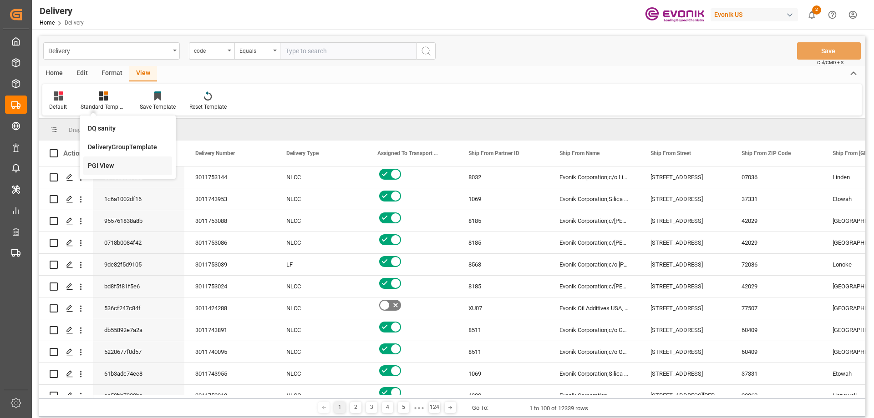
click at [102, 166] on div "PGI View" at bounding box center [128, 166] width 80 height 10
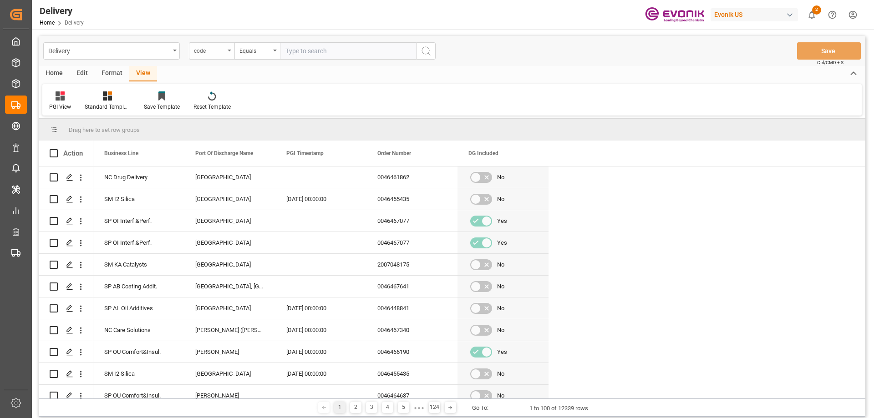
click at [220, 54] on div "code" at bounding box center [209, 50] width 31 height 10
type input "pgi"
click at [230, 92] on div "PGI Timestamp" at bounding box center [257, 92] width 136 height 19
click at [256, 49] on div "Equals" at bounding box center [255, 50] width 31 height 10
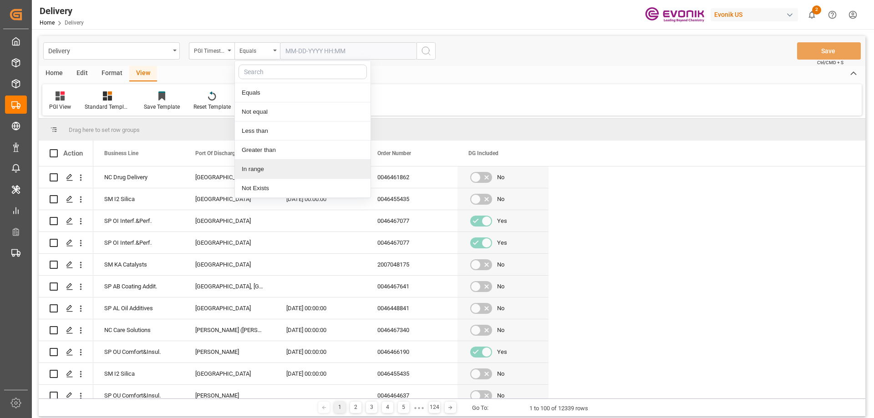
click at [271, 174] on div "In range" at bounding box center [303, 169] width 136 height 19
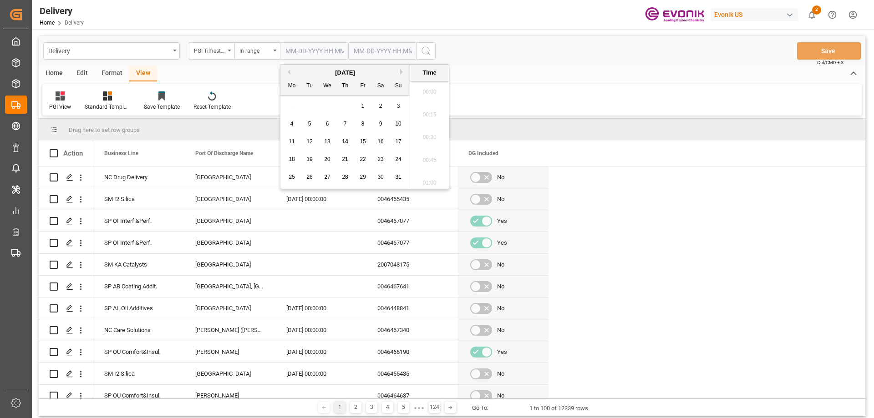
click at [307, 46] on input "text" at bounding box center [314, 50] width 68 height 17
click at [332, 141] on div "13" at bounding box center [327, 142] width 11 height 11
type input "08-13-2025 00:00"
click at [348, 52] on input "text" at bounding box center [314, 50] width 68 height 17
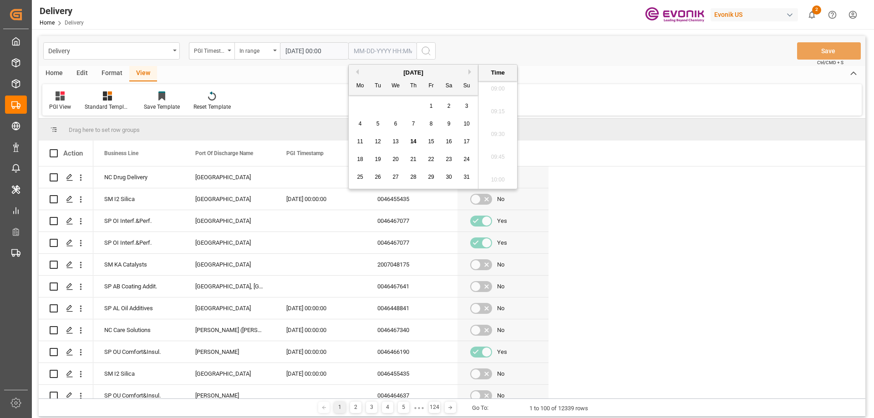
click at [417, 142] on div "14" at bounding box center [413, 142] width 11 height 11
type input "08-14-2025 00:00"
click at [428, 51] on icon "search button" at bounding box center [426, 51] width 11 height 11
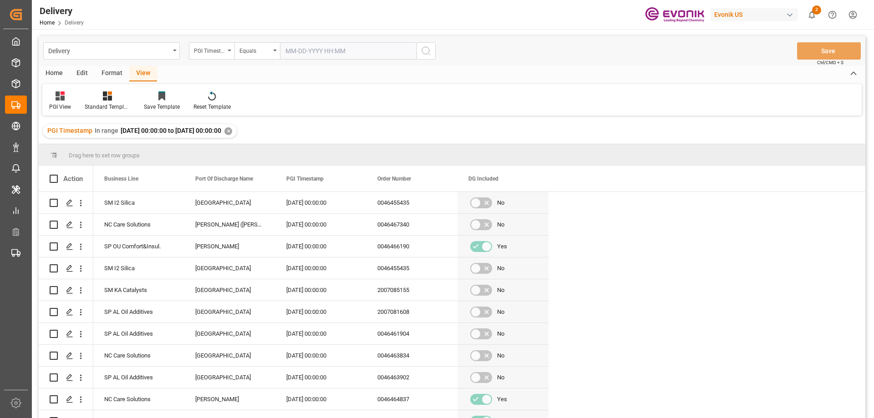
click at [54, 71] on div "Home" at bounding box center [54, 73] width 31 height 15
click at [808, 19] on icon "show 2 new notifications" at bounding box center [812, 15] width 10 height 10
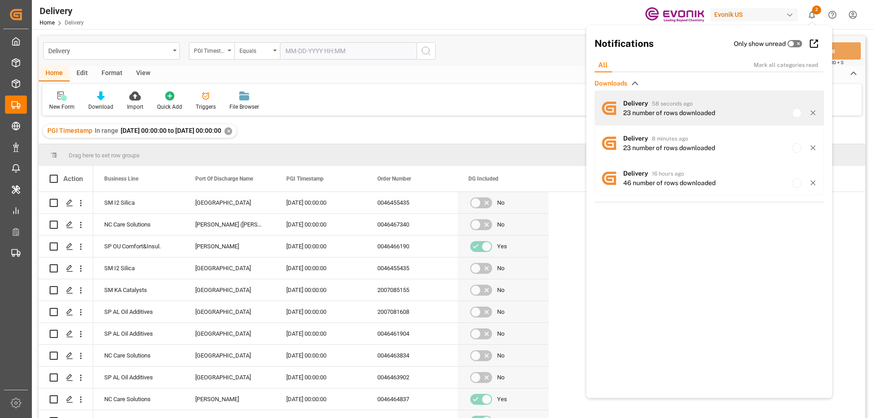
click at [653, 112] on div "23 number of rows downloaded" at bounding box center [669, 113] width 92 height 10
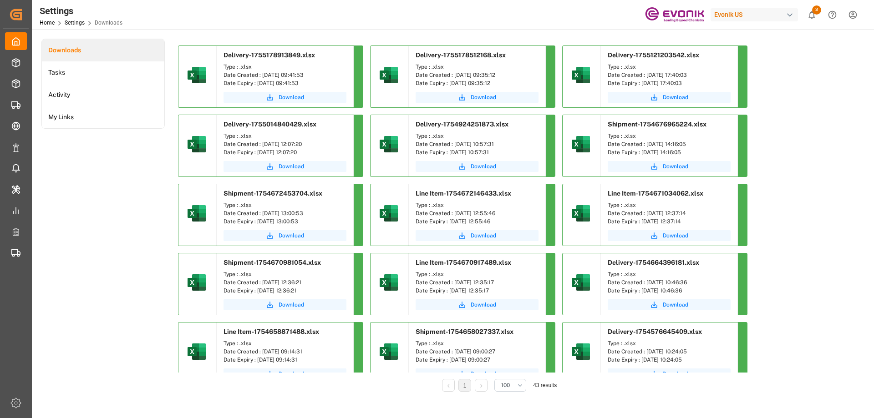
click at [110, 219] on div "Downloads Tasks Activity My Links" at bounding box center [102, 222] width 123 height 366
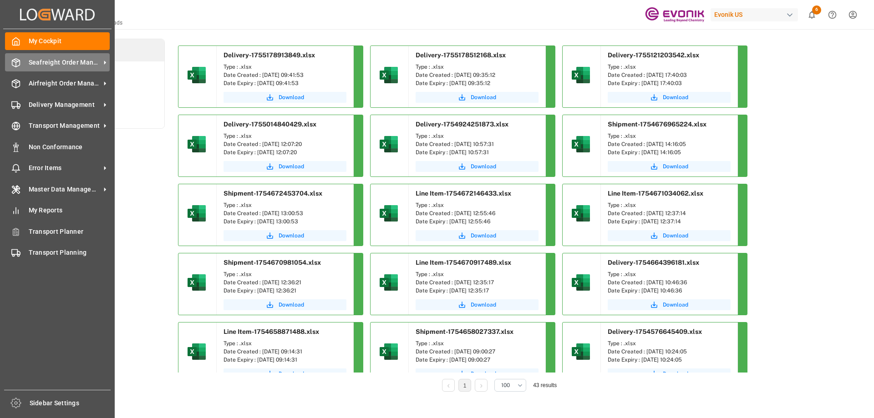
click at [42, 68] on div "Seafreight Order Management Seafreight Order Management" at bounding box center [57, 62] width 105 height 18
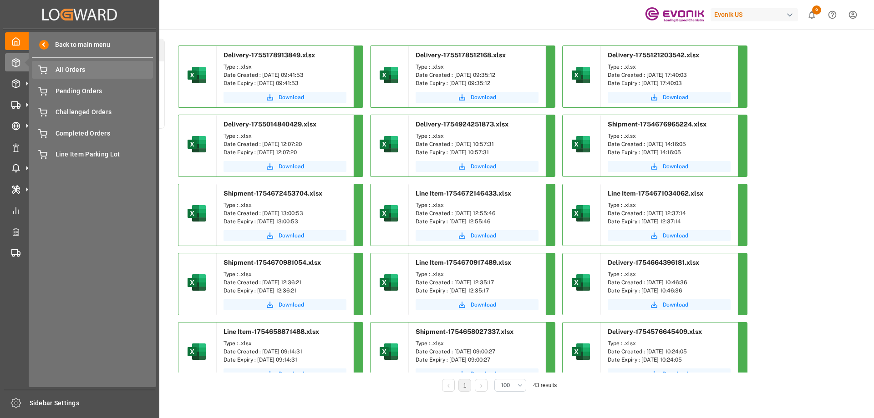
click at [113, 70] on span "All Orders" at bounding box center [105, 70] width 98 height 10
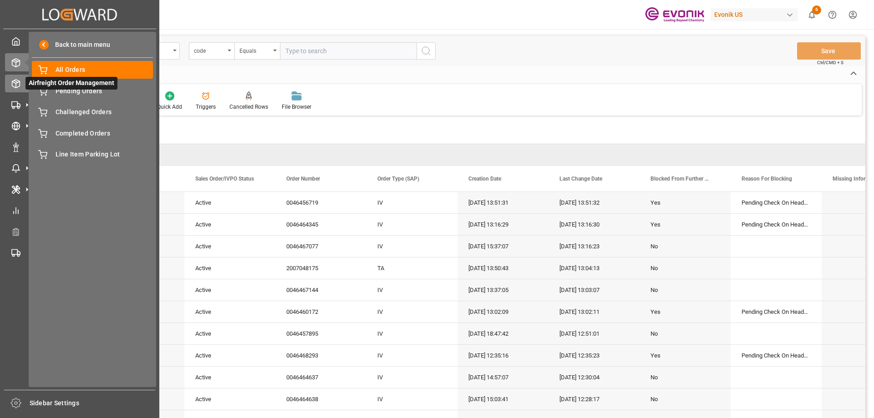
click at [17, 84] on icon at bounding box center [15, 83] width 9 height 9
click at [73, 94] on span "All Line Items" at bounding box center [105, 92] width 98 height 10
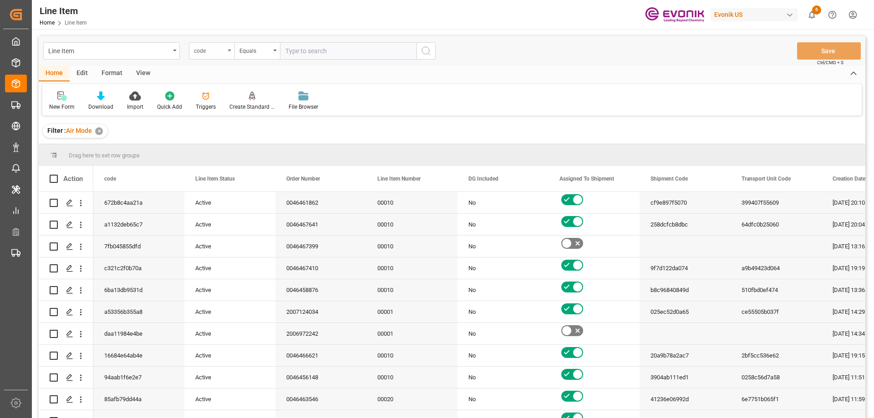
click at [208, 49] on div "code" at bounding box center [209, 50] width 31 height 10
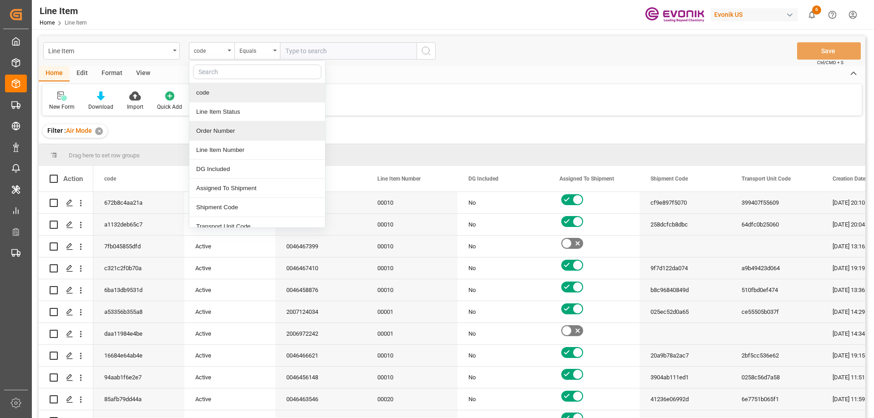
click at [224, 126] on div "Order Number" at bounding box center [257, 131] width 136 height 19
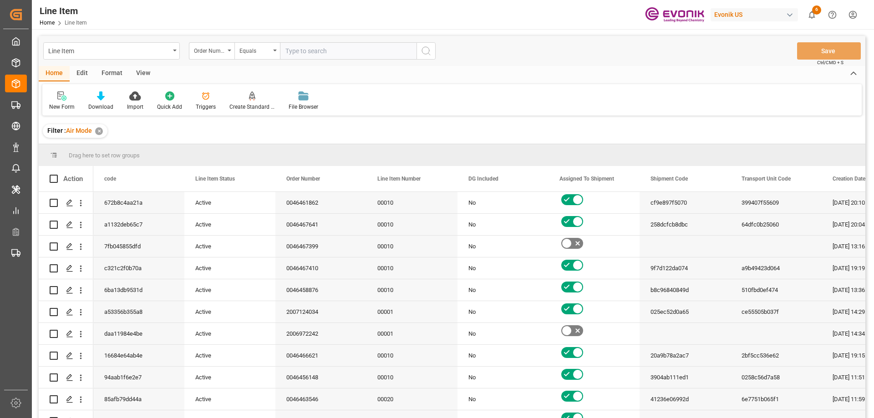
drag, startPoint x: 314, startPoint y: 50, endPoint x: 323, endPoint y: 52, distance: 9.9
click at [314, 50] on input "text" at bounding box center [348, 50] width 137 height 17
paste input "0046434922"
type input "0046434922"
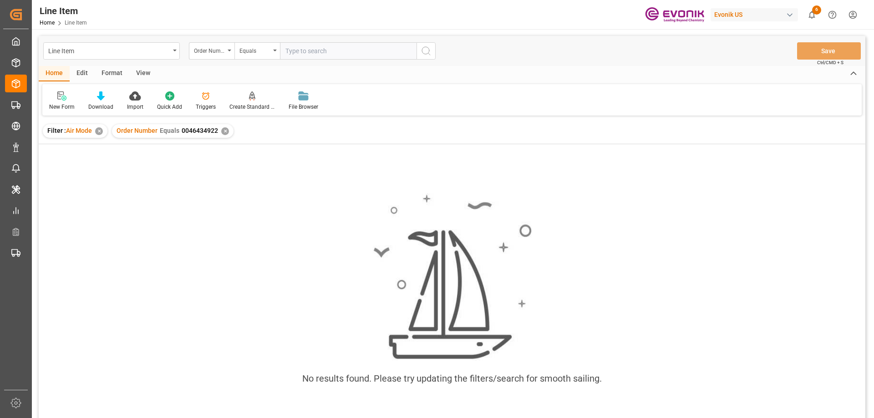
click at [102, 131] on div "✕" at bounding box center [99, 131] width 8 height 8
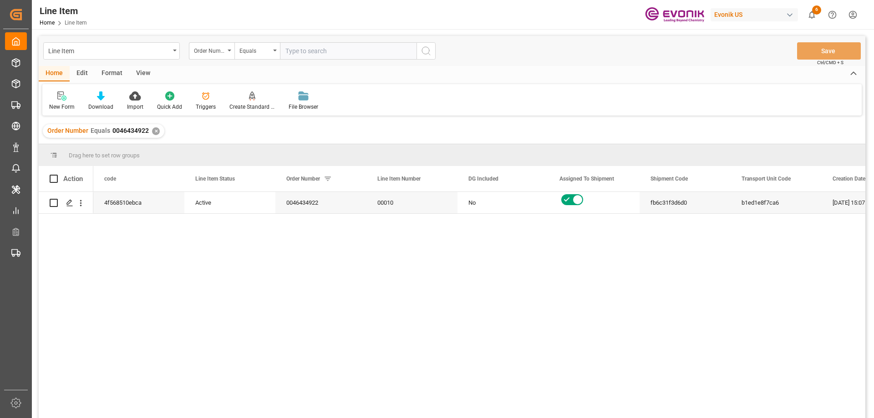
click at [144, 76] on div "View" at bounding box center [143, 73] width 28 height 15
click at [104, 97] on icon at bounding box center [103, 96] width 9 height 9
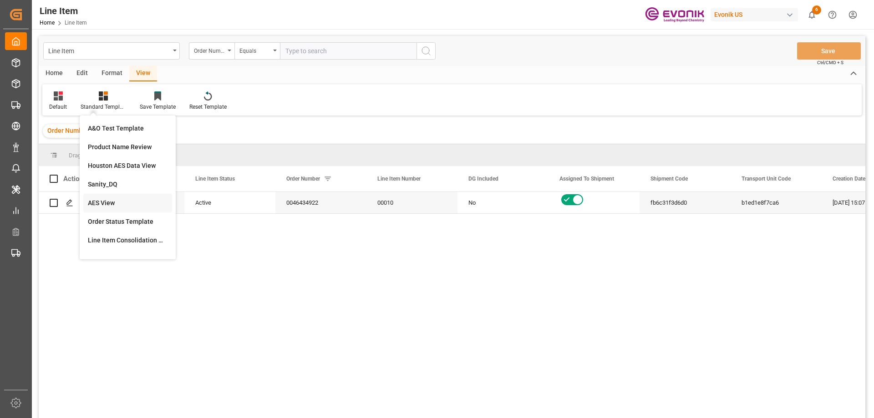
click at [110, 201] on div "AES View" at bounding box center [128, 204] width 80 height 10
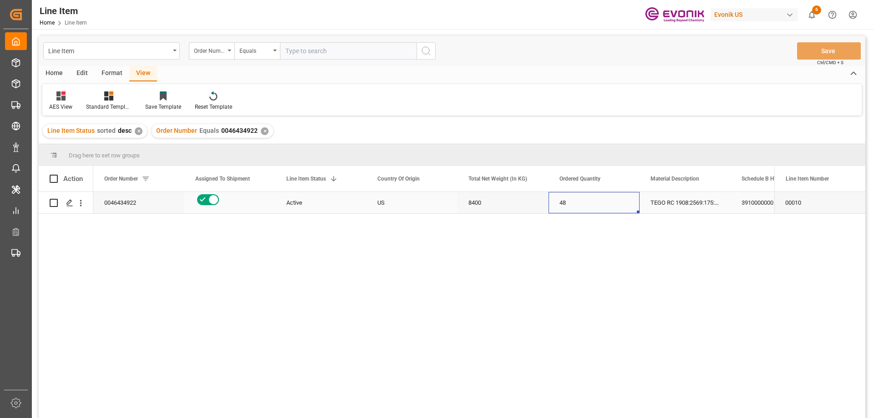
click at [558, 207] on div "48" at bounding box center [594, 202] width 91 height 21
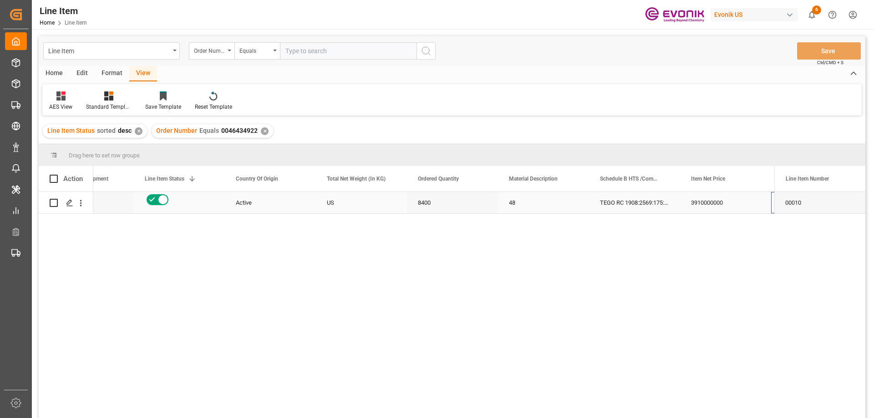
scroll to position [0, 142]
click at [601, 205] on div "3910000000" at bounding box center [634, 202] width 91 height 21
click at [451, 202] on div "48" at bounding box center [452, 202] width 91 height 21
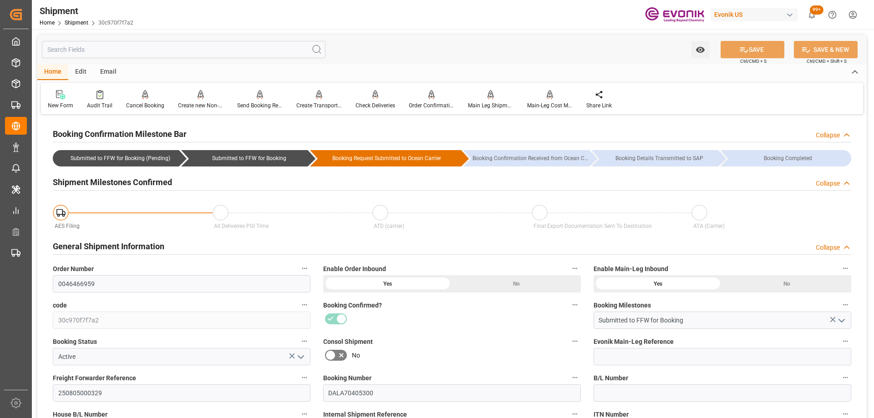
scroll to position [593, 0]
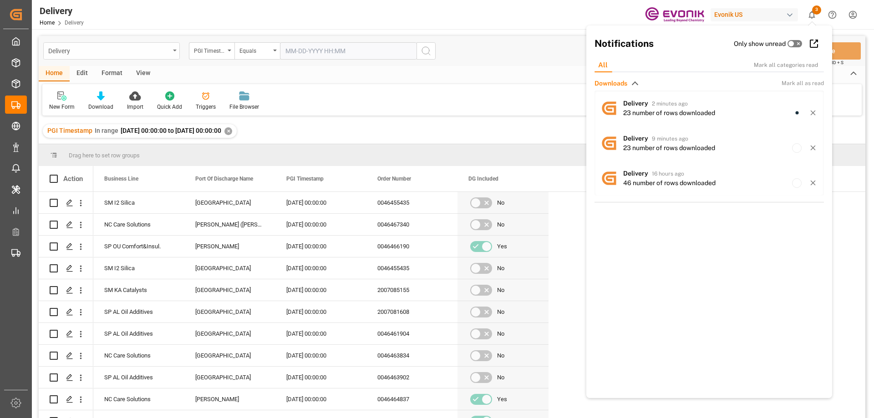
click at [112, 49] on div "Delivery" at bounding box center [109, 50] width 122 height 11
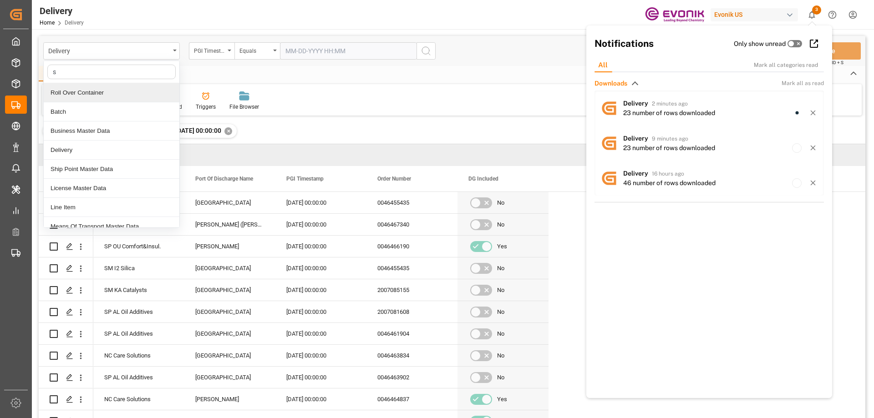
type input "sa"
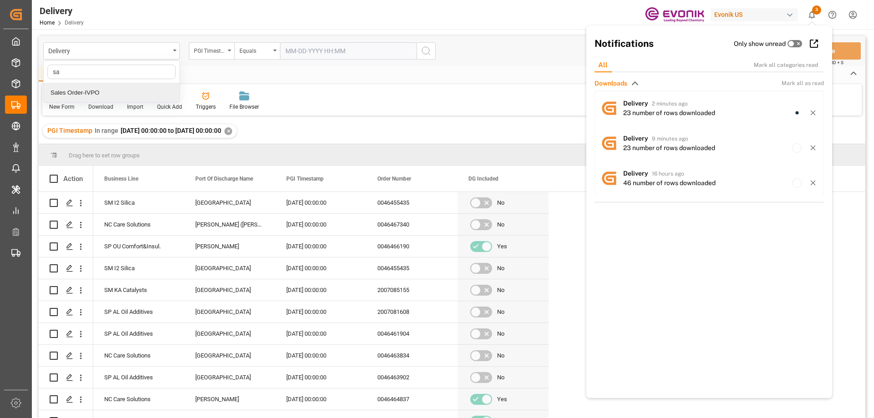
click at [86, 90] on div "Sales Order-IVPO" at bounding box center [112, 92] width 136 height 19
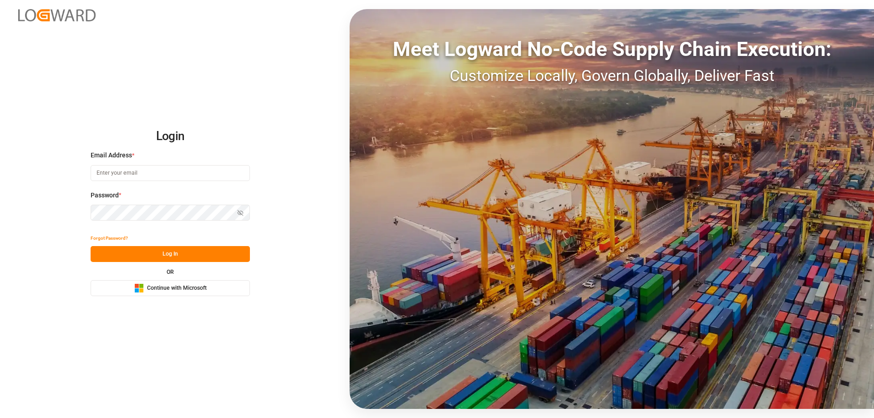
type input "[PERSON_NAME][EMAIL_ADDRESS][DOMAIN_NAME]"
click at [147, 254] on button "Log In" at bounding box center [170, 254] width 159 height 16
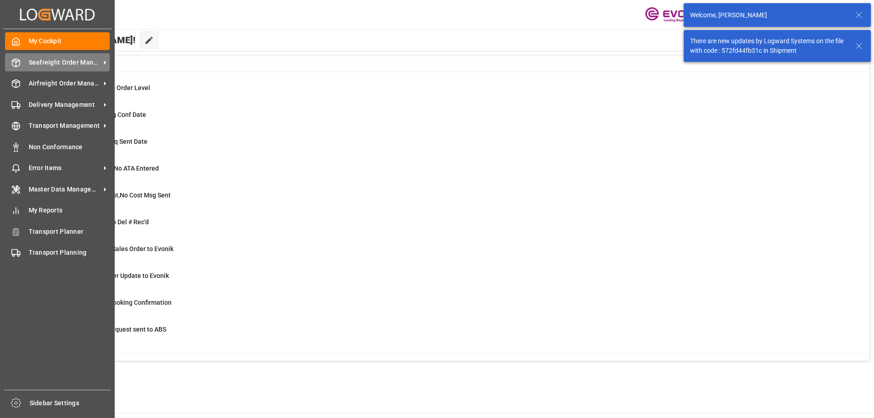
click at [21, 67] on div "Seafreight Order Management Seafreight Order Management" at bounding box center [57, 62] width 105 height 18
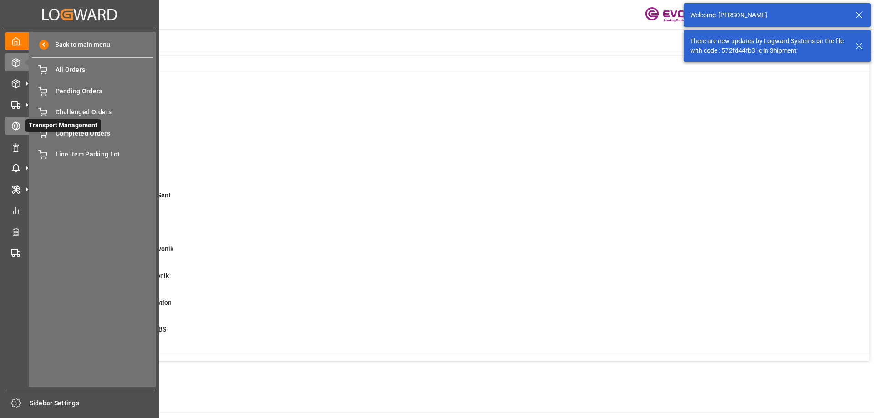
click at [24, 117] on div "Transport Management Transport Management" at bounding box center [79, 126] width 149 height 18
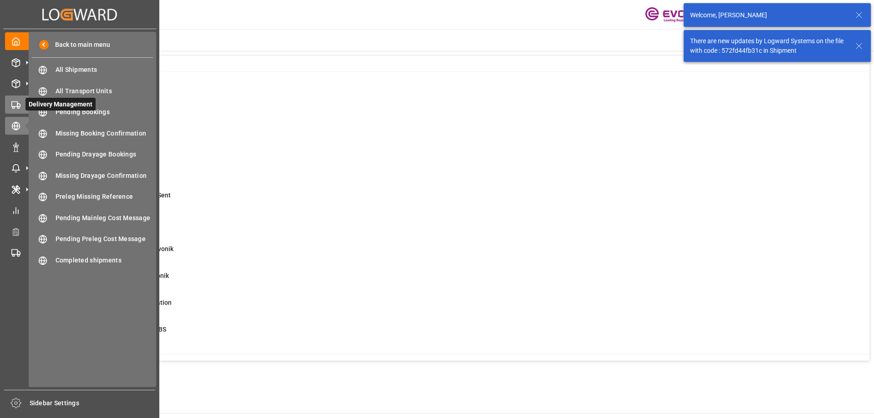
click at [24, 106] on icon at bounding box center [27, 105] width 10 height 10
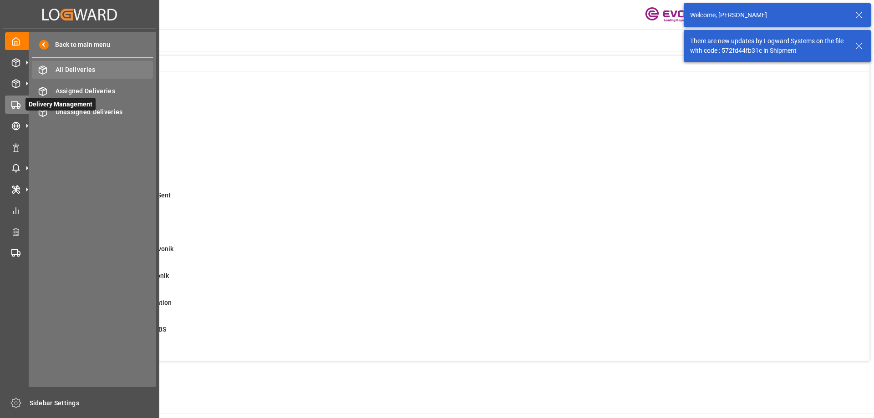
click at [96, 68] on span "All Deliveries" at bounding box center [105, 70] width 98 height 10
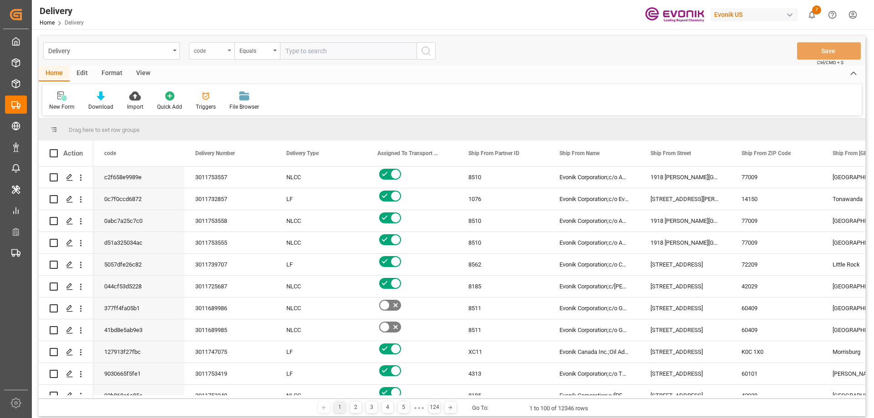
click at [201, 51] on div "code" at bounding box center [209, 50] width 31 height 10
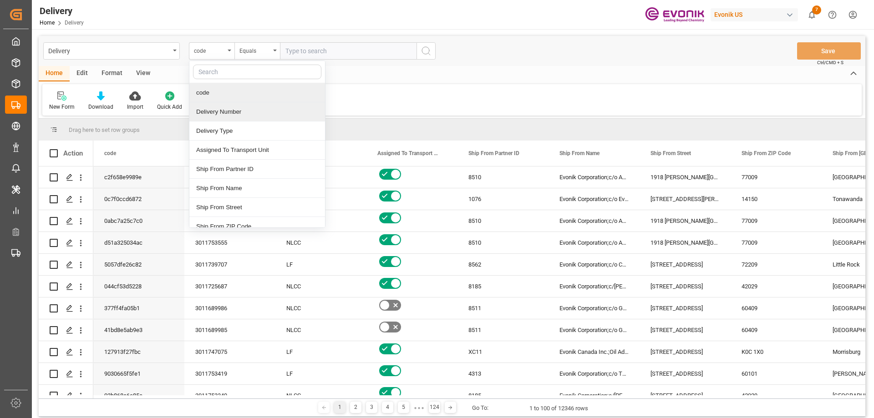
click at [219, 113] on div "Delivery Number" at bounding box center [257, 111] width 136 height 19
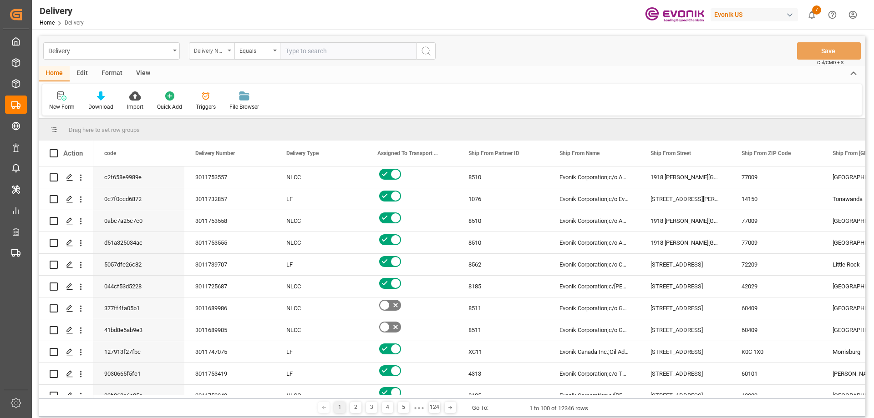
click at [213, 51] on div "Delivery Number" at bounding box center [209, 50] width 31 height 10
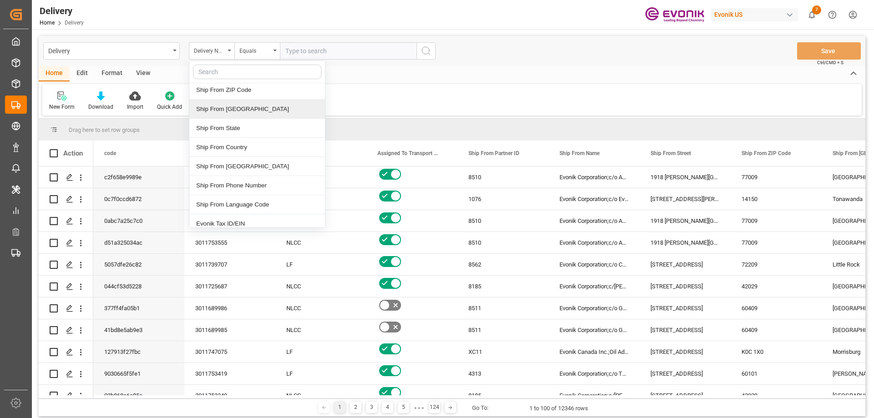
scroll to position [273, 0]
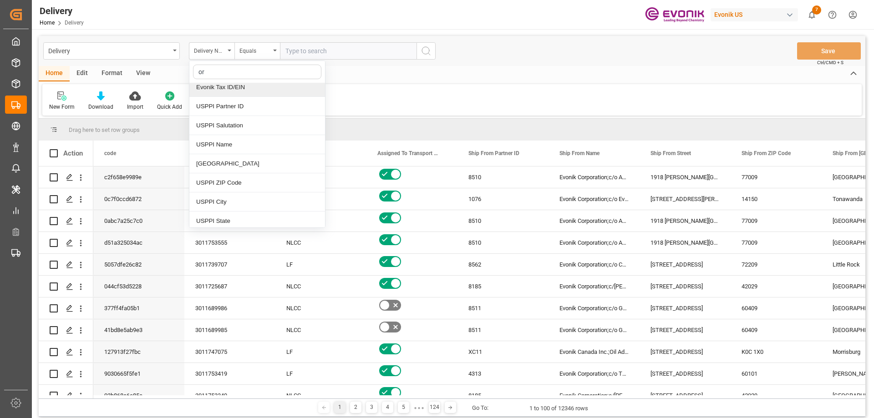
type input "ord"
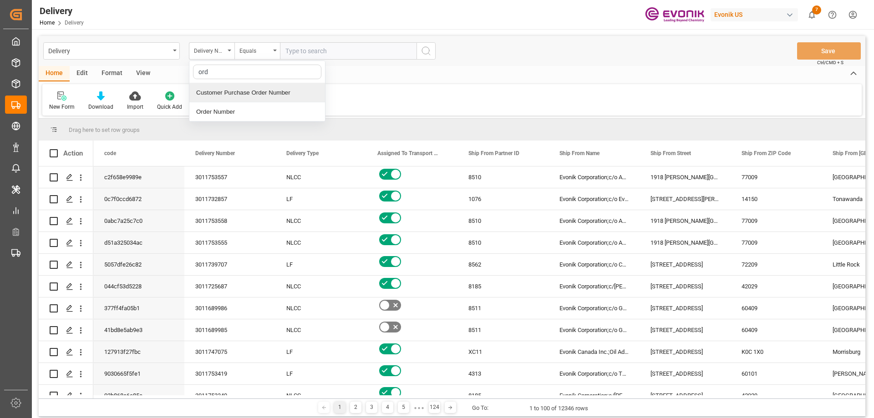
click at [243, 107] on div "Order Number" at bounding box center [257, 111] width 136 height 19
click at [306, 57] on input "text" at bounding box center [348, 50] width 137 height 17
paste input "2006904486"
type input "2006904486"
click at [430, 53] on icon "search button" at bounding box center [426, 51] width 11 height 11
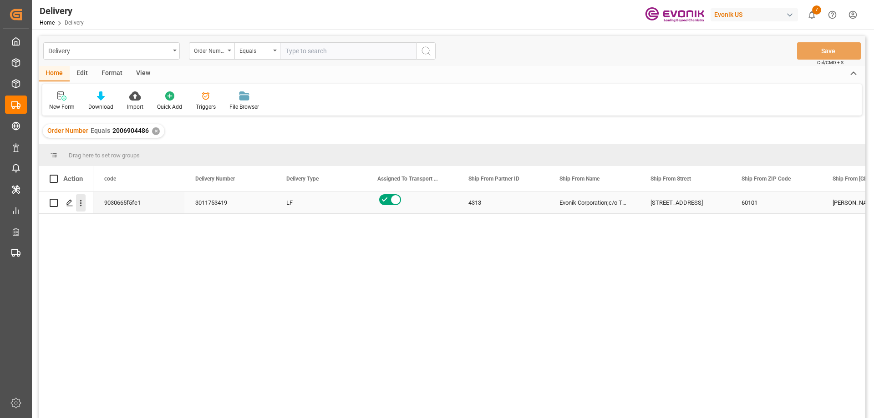
click at [82, 203] on icon "open menu" at bounding box center [81, 204] width 10 height 10
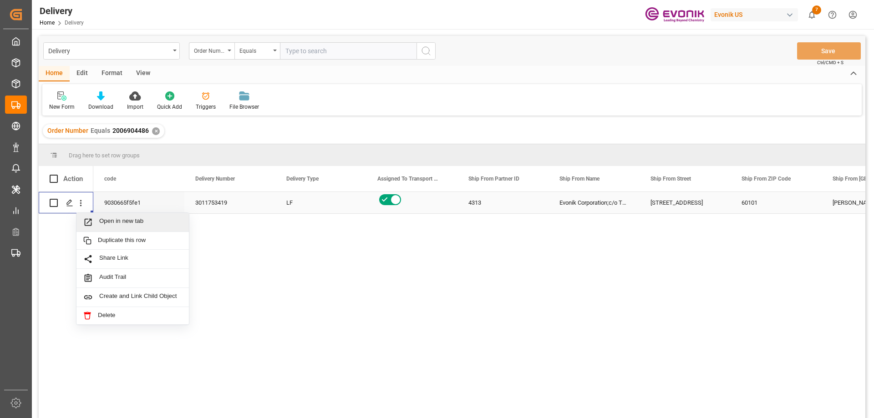
click at [98, 221] on span "Press SPACE to select this row." at bounding box center [91, 223] width 16 height 10
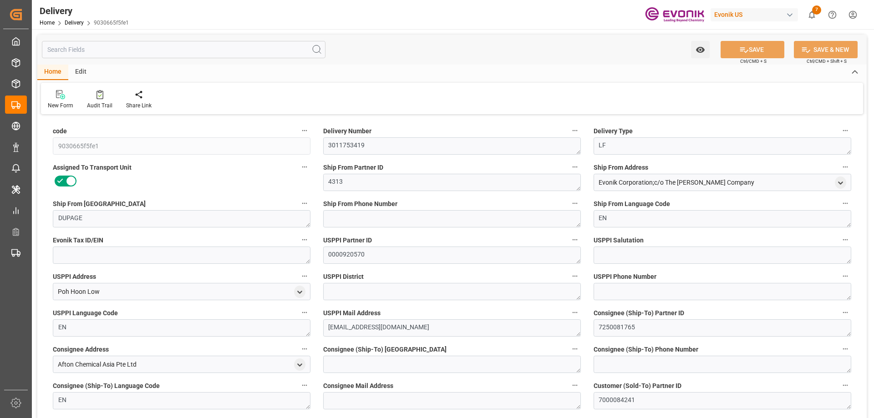
type input "USNYC"
type input "SGSIN"
type input "0"
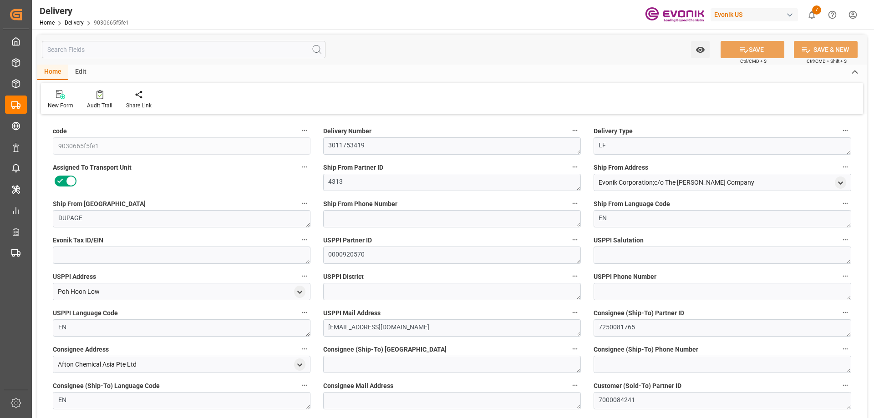
type input "10"
type input "0"
type input "[DATE]"
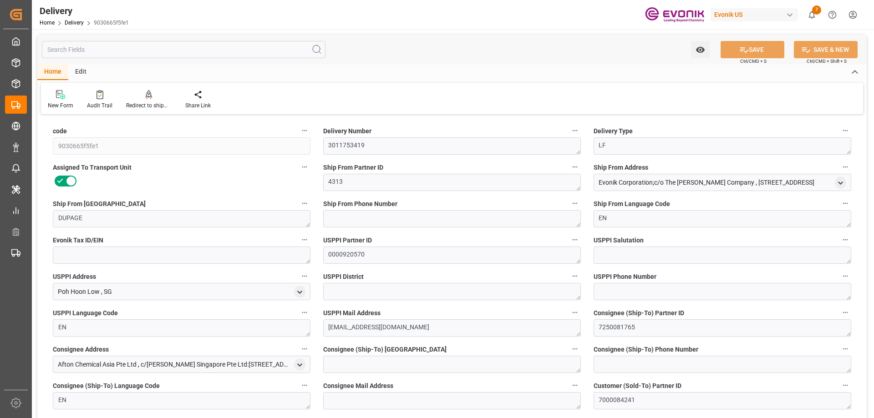
type input "[DATE]"
type input "[DATE] 15:05"
click at [158, 50] on input "text" at bounding box center [184, 49] width 284 height 17
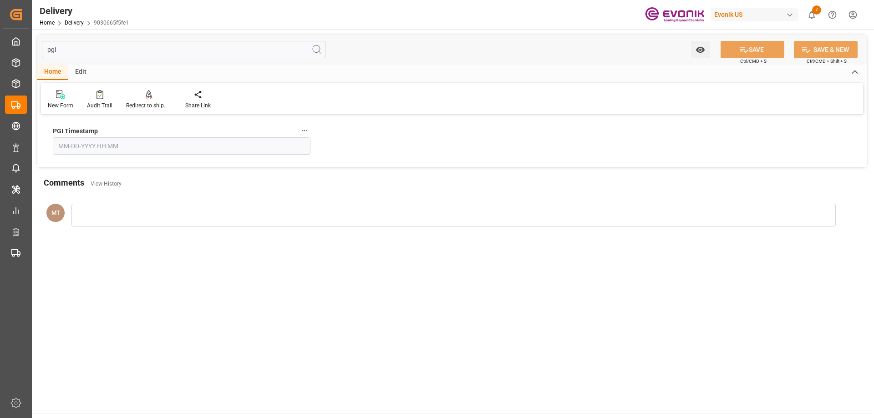
type input "pgi"
